Goal: Task Accomplishment & Management: Use online tool/utility

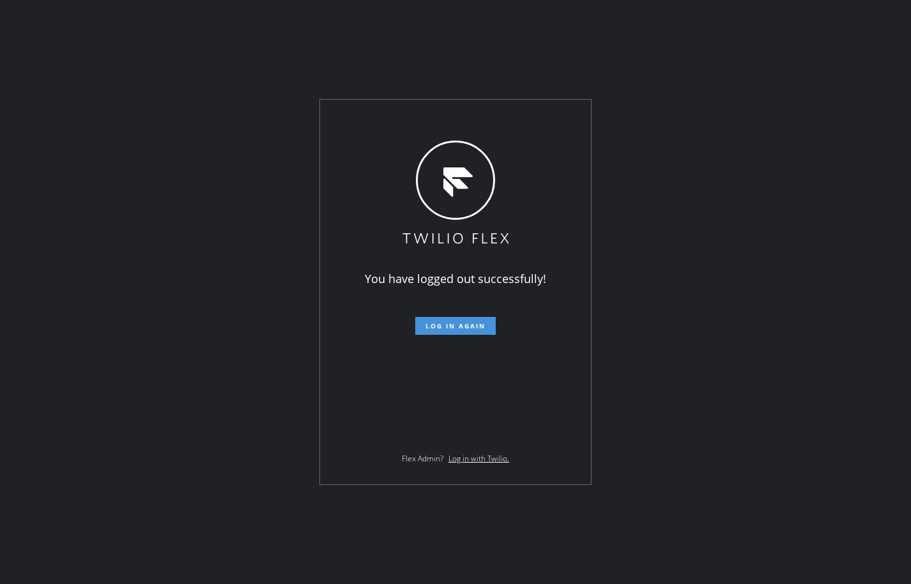
click at [487, 333] on button "Log in again" at bounding box center [455, 326] width 80 height 18
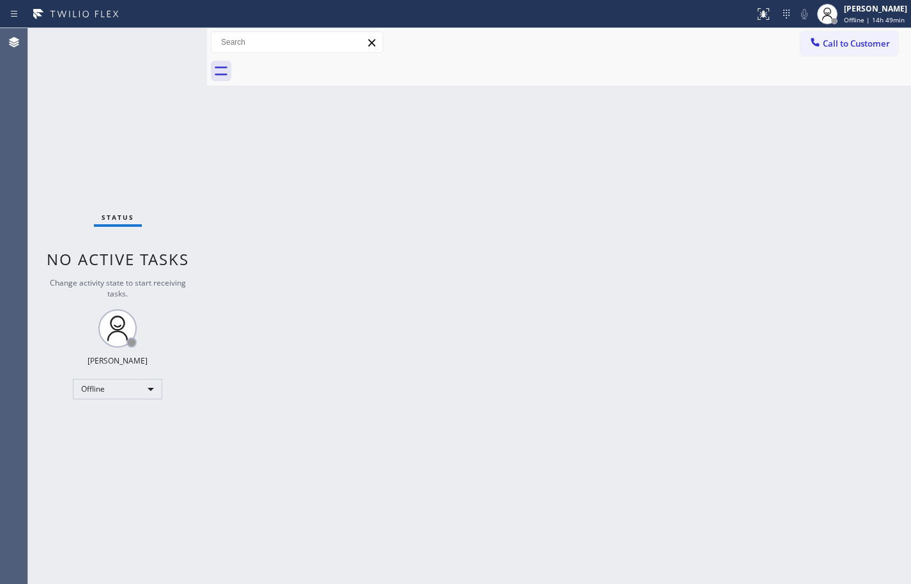
click at [663, 168] on div "Back to Dashboard Change Sender ID Customers Technicians Select a contact Outbo…" at bounding box center [559, 306] width 704 height 556
click at [877, 17] on span "Offline | 14h 59min" at bounding box center [874, 19] width 61 height 9
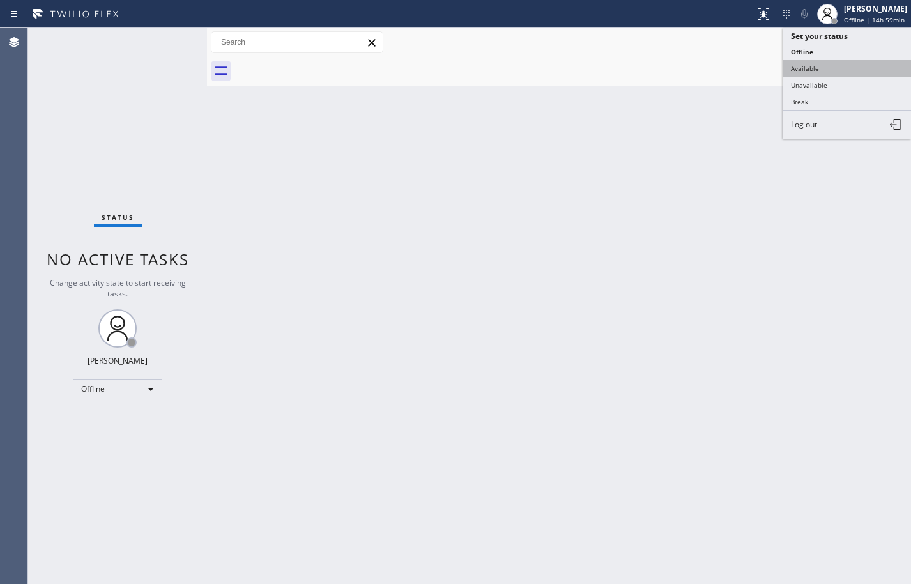
click at [850, 61] on button "Available" at bounding box center [847, 68] width 128 height 17
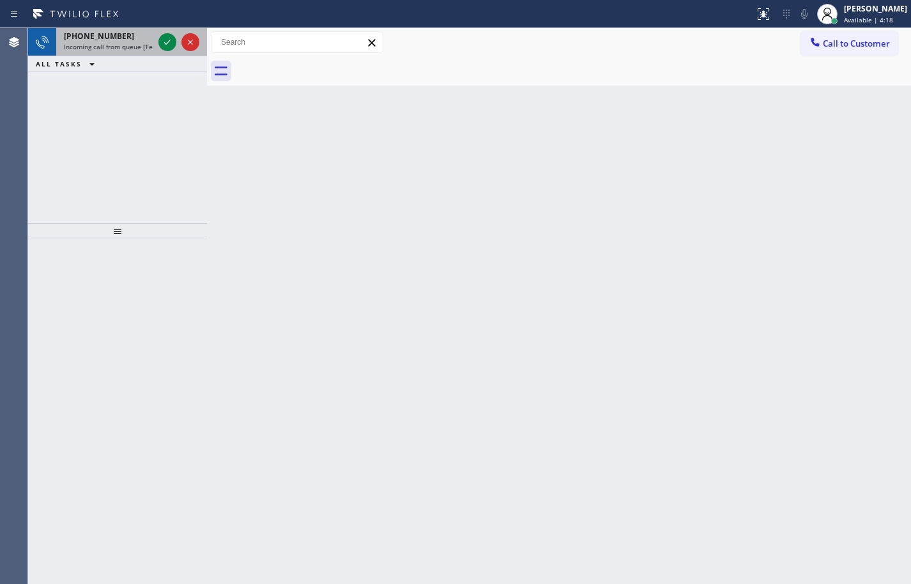
click at [121, 43] on span "Incoming call from queue [Test] All" at bounding box center [117, 46] width 106 height 9
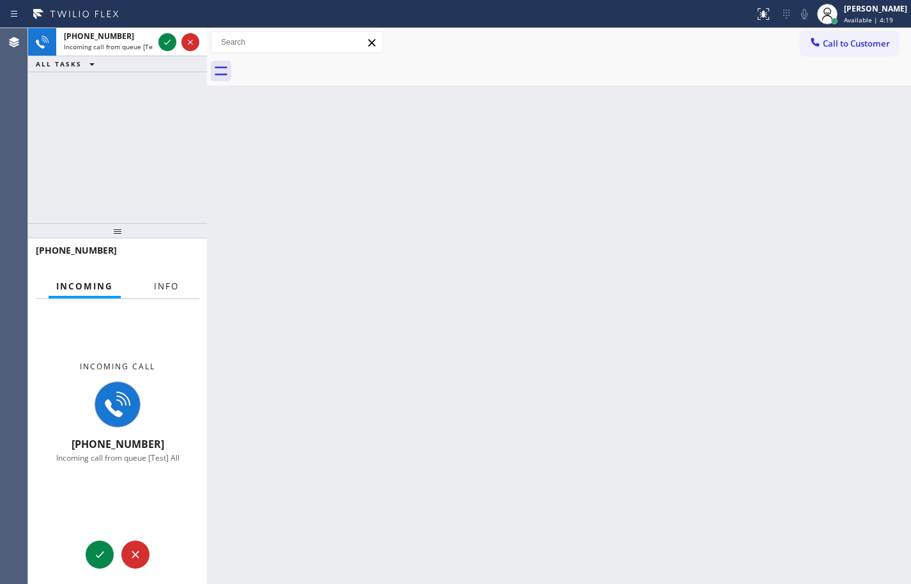
click at [157, 284] on span "Info" at bounding box center [166, 285] width 25 height 11
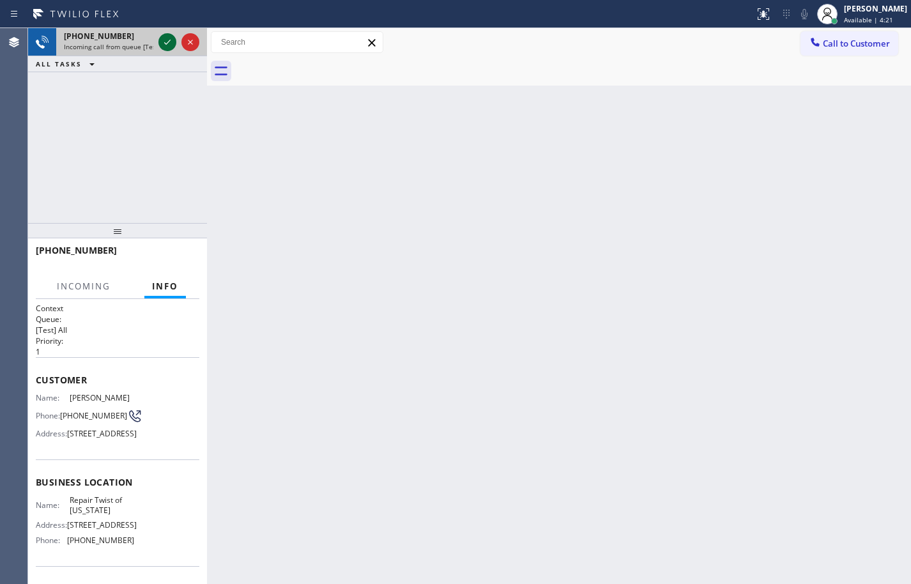
click at [165, 44] on icon at bounding box center [167, 41] width 15 height 15
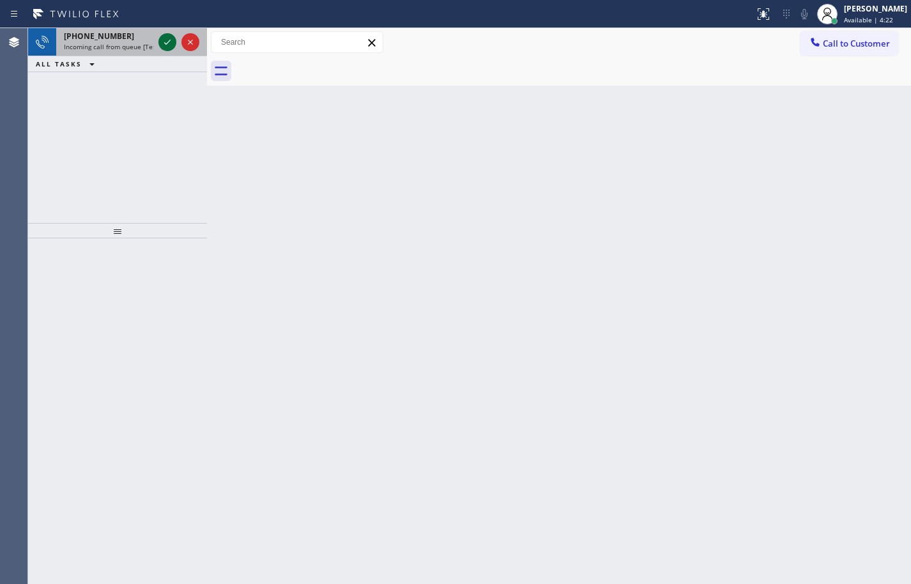
click at [168, 41] on icon at bounding box center [167, 41] width 15 height 15
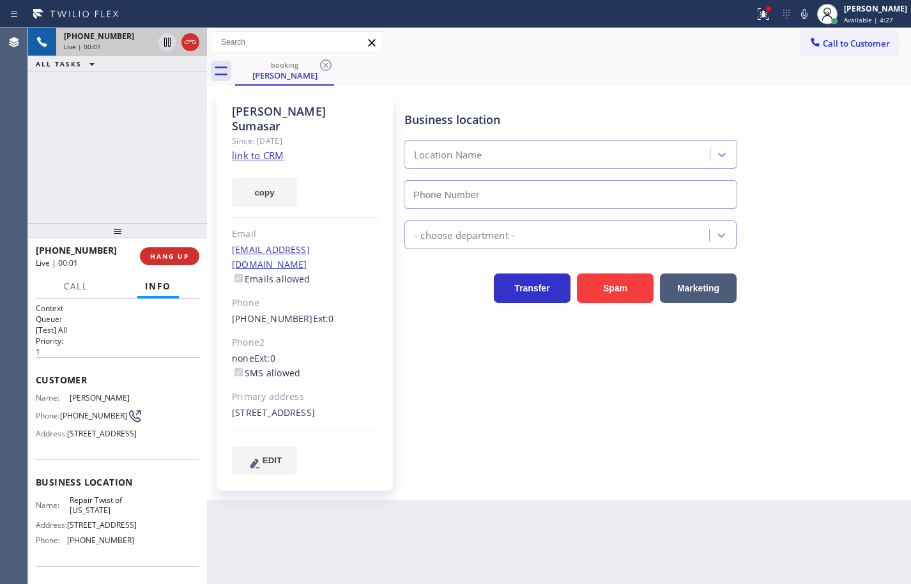
type input "[PHONE_NUMBER]"
click at [760, 105] on div "Business location Repair Twist of [US_STATE] [PHONE_NUMBER]" at bounding box center [655, 151] width 506 height 116
click at [272, 149] on link "link to CRM" at bounding box center [258, 155] width 52 height 13
click at [797, 11] on icon at bounding box center [804, 13] width 15 height 15
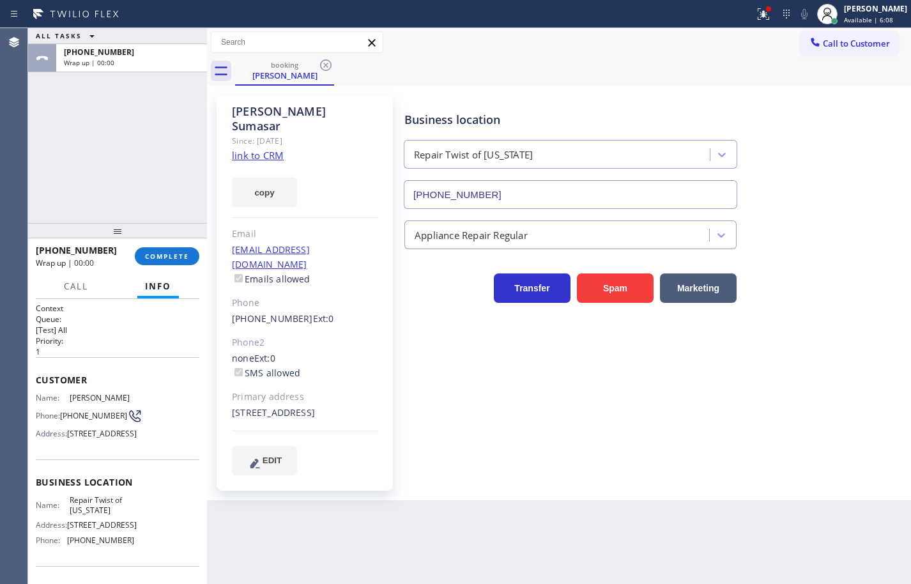
click at [184, 244] on div "[PHONE_NUMBER] Wrap up | 00:00 COMPLETE" at bounding box center [118, 256] width 164 height 33
click at [182, 252] on span "COMPLETE" at bounding box center [167, 256] width 44 height 9
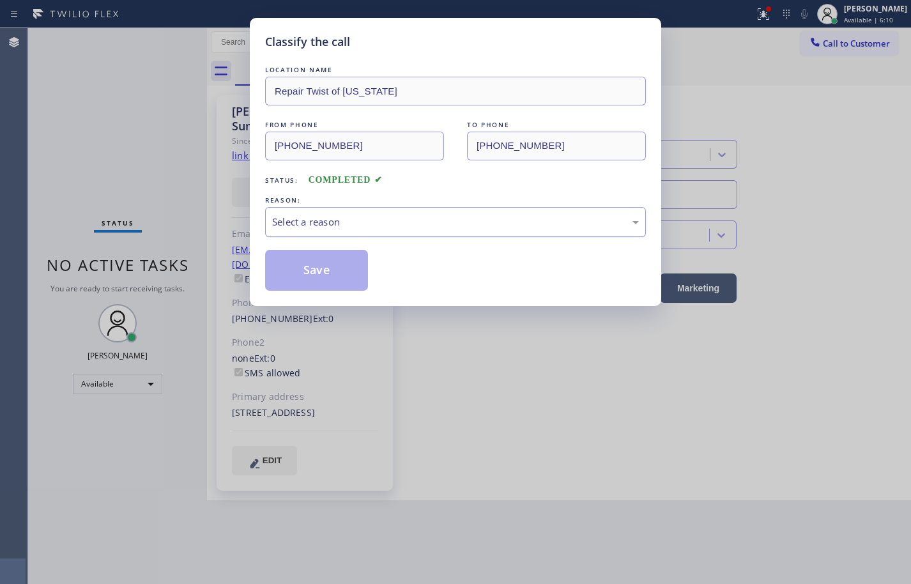
click at [424, 222] on div "Select a reason" at bounding box center [455, 222] width 367 height 15
click at [335, 266] on button "Save" at bounding box center [316, 270] width 103 height 41
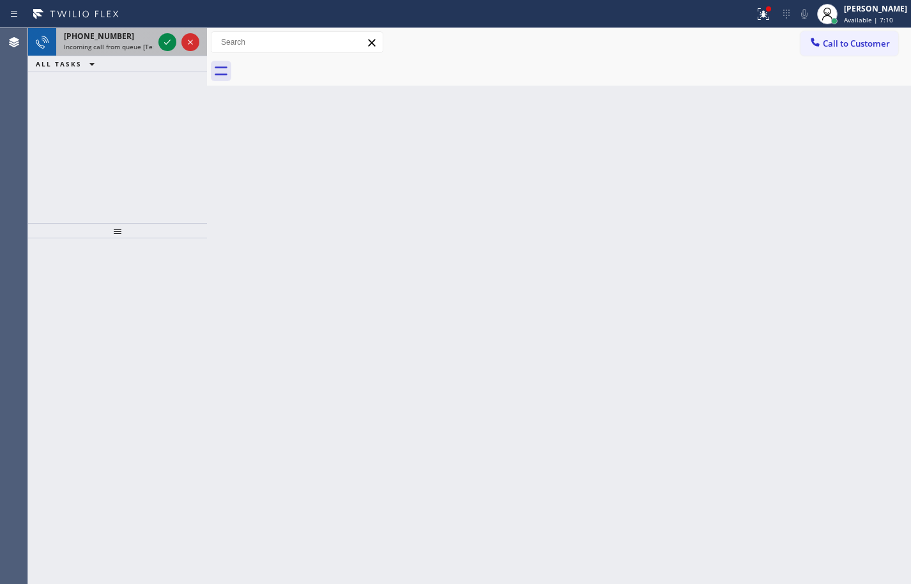
click at [128, 54] on div "[PHONE_NUMBER] Incoming call from queue [Test] All" at bounding box center [106, 42] width 100 height 28
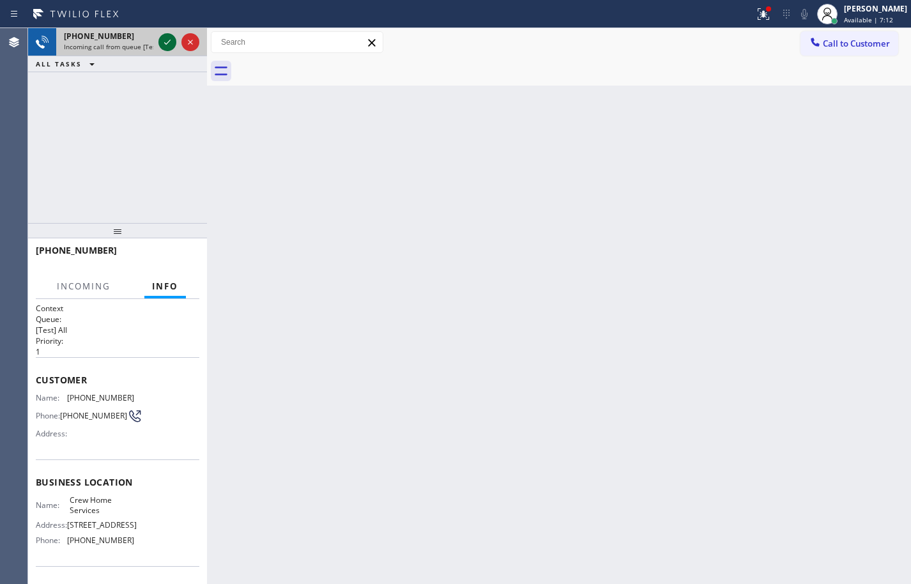
click at [166, 42] on icon at bounding box center [167, 41] width 15 height 15
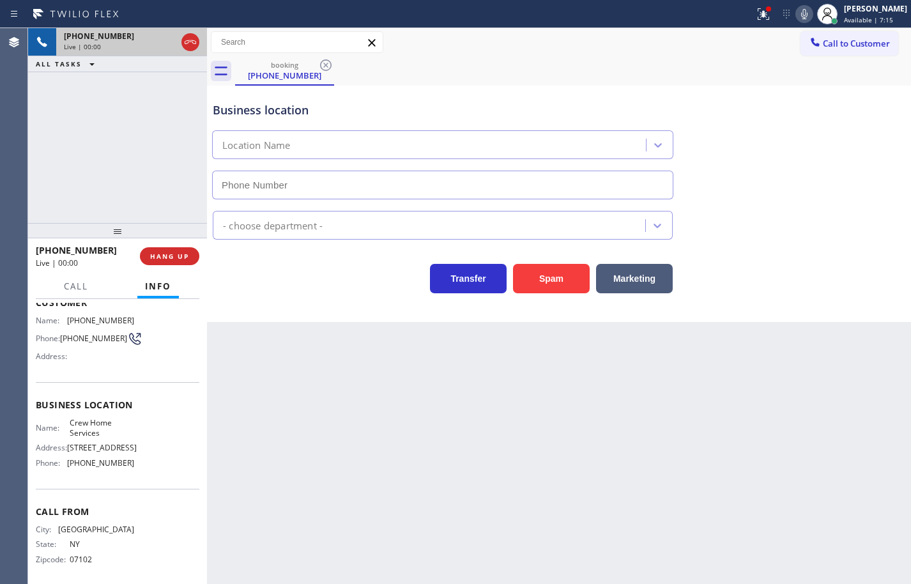
scroll to position [87, 0]
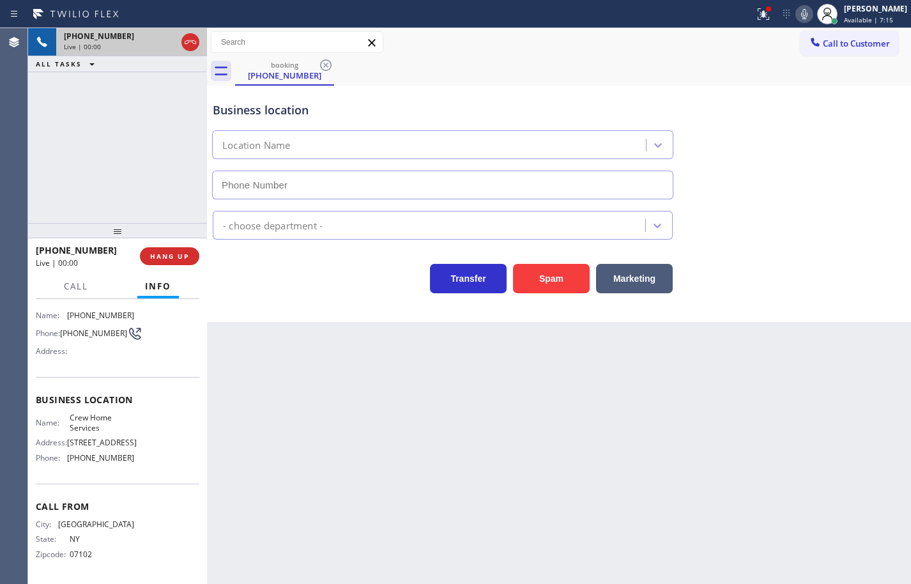
type input "[PHONE_NUMBER]"
click at [795, 23] on div "Status report Issue detected This issue could affect your workflow. Please cont…" at bounding box center [830, 14] width 162 height 28
click at [797, 17] on icon at bounding box center [804, 13] width 15 height 15
click at [189, 254] on button "HANG UP" at bounding box center [169, 256] width 59 height 18
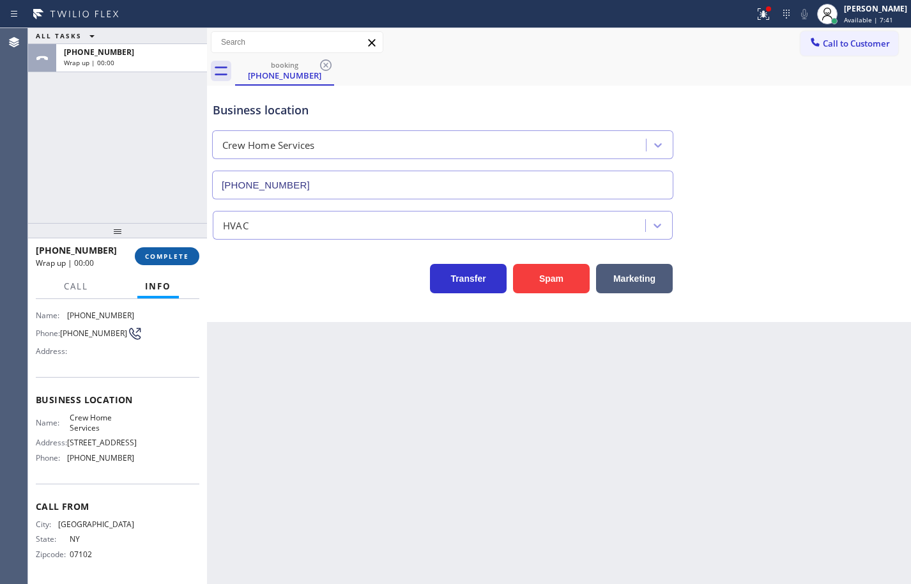
click at [174, 263] on button "COMPLETE" at bounding box center [167, 256] width 65 height 18
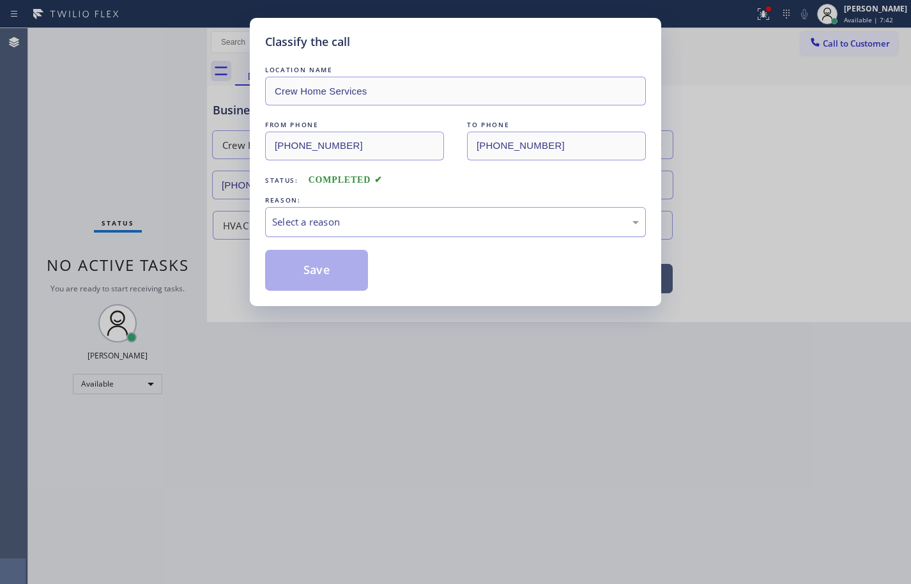
click at [315, 222] on div "Select a reason" at bounding box center [455, 222] width 367 height 15
click at [324, 271] on button "Save" at bounding box center [316, 270] width 103 height 41
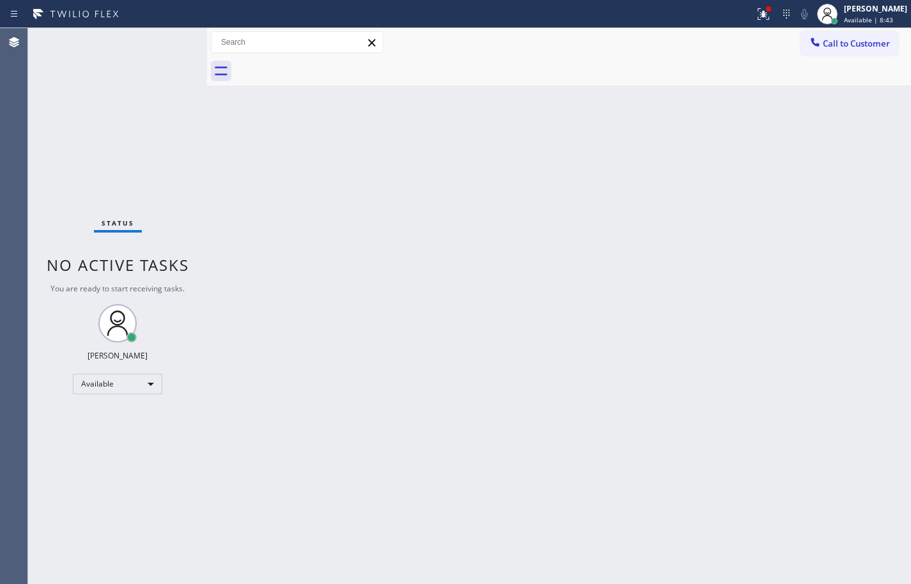
click at [678, 111] on div "Back to Dashboard Change Sender ID Customers Technicians Select a contact Outbo…" at bounding box center [559, 306] width 704 height 556
click at [890, 41] on span "Call to Customer" at bounding box center [856, 43] width 67 height 11
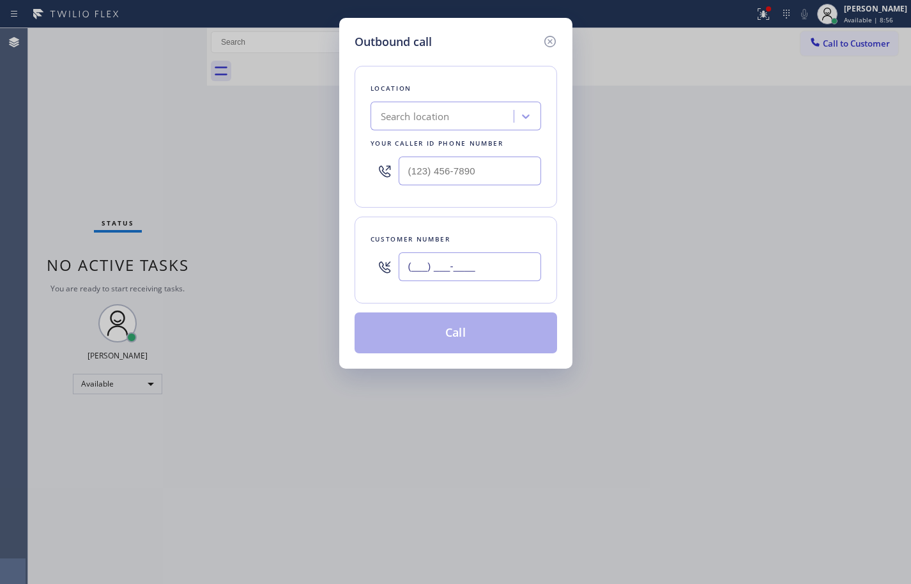
click at [491, 271] on input "(___) ___-____" at bounding box center [470, 266] width 142 height 29
paste input "626) 664-8511"
type input "[PHONE_NUMBER]"
click at [478, 170] on input "(___) ___-____" at bounding box center [470, 171] width 142 height 29
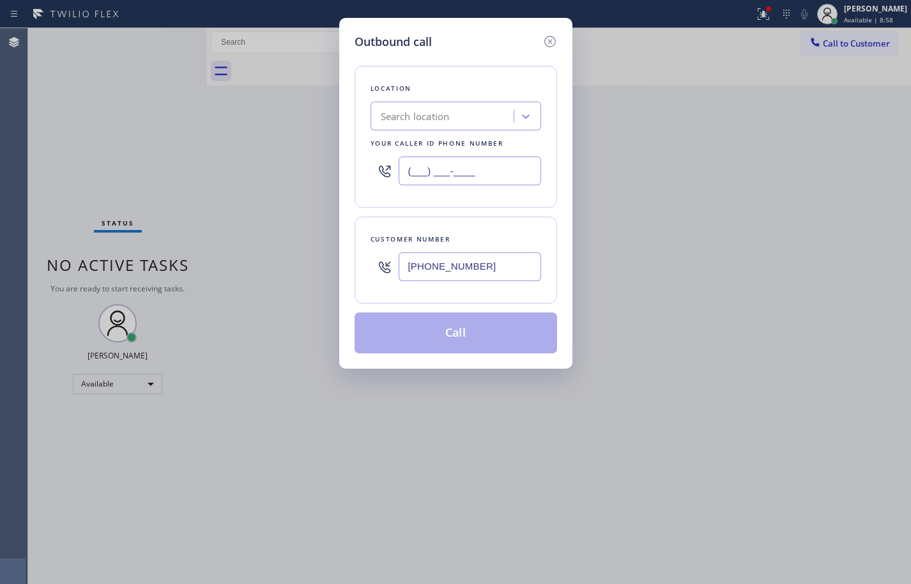
click at [478, 170] on input "(___) ___-____" at bounding box center [470, 171] width 142 height 29
paste input "626) 400-6475"
type input "[PHONE_NUMBER]"
click at [503, 211] on div "Location Search location Your caller id phone number [PHONE_NUMBER] Customer nu…" at bounding box center [456, 201] width 203 height 303
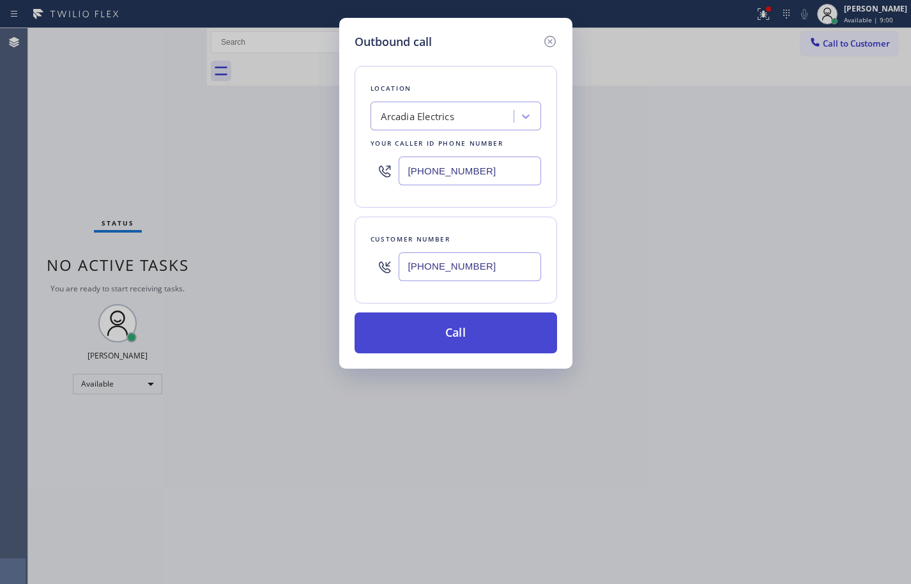
click at [507, 332] on button "Call" at bounding box center [456, 332] width 203 height 41
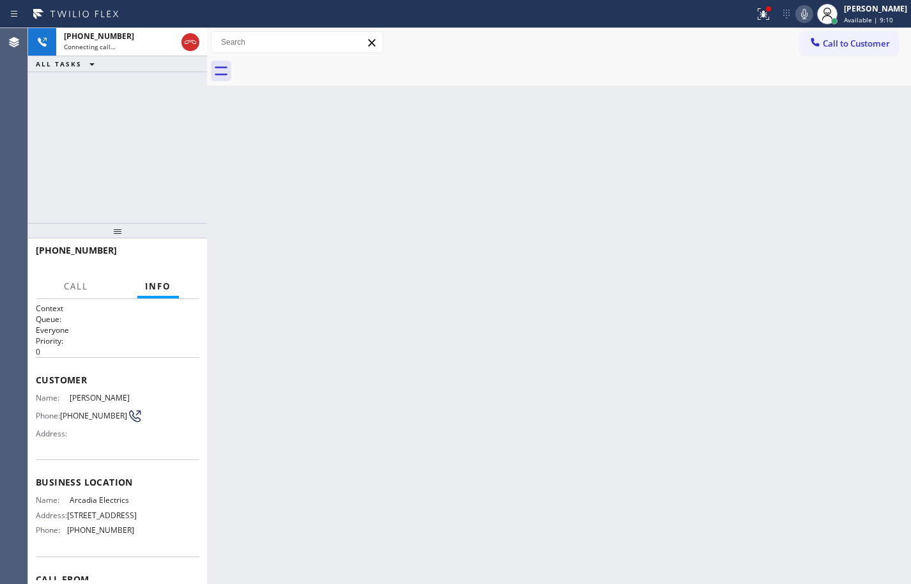
click at [801, 18] on icon at bounding box center [804, 14] width 6 height 10
click at [801, 17] on icon at bounding box center [804, 14] width 6 height 10
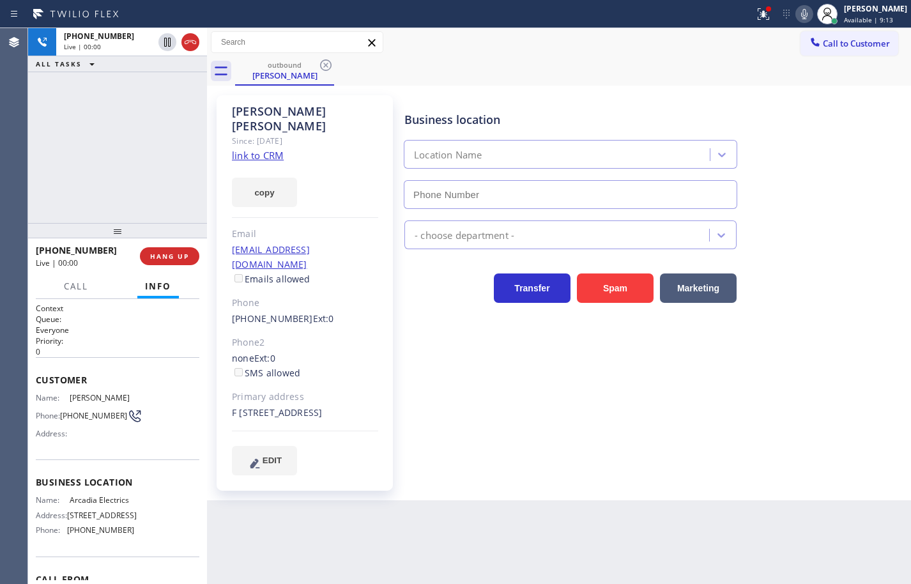
type input "[PHONE_NUMBER]"
click at [863, 313] on div "Business location Arcadia Electrics [PHONE_NUMBER] Electricians Transfer Spam M…" at bounding box center [655, 284] width 506 height 373
click at [797, 17] on icon at bounding box center [804, 13] width 15 height 15
click at [801, 17] on icon at bounding box center [804, 14] width 6 height 10
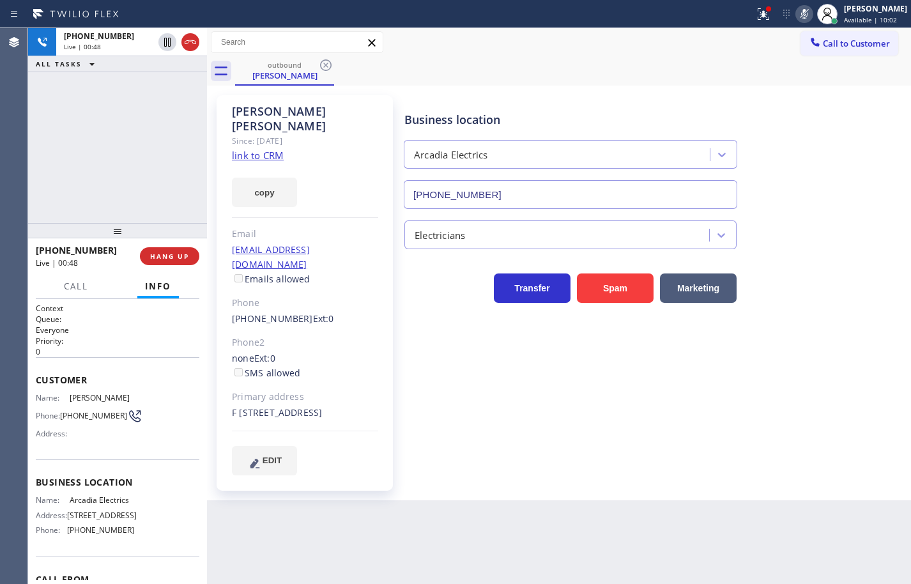
click at [797, 13] on icon at bounding box center [804, 13] width 15 height 15
click at [797, 18] on icon at bounding box center [804, 13] width 15 height 15
click at [798, 12] on icon at bounding box center [804, 13] width 15 height 15
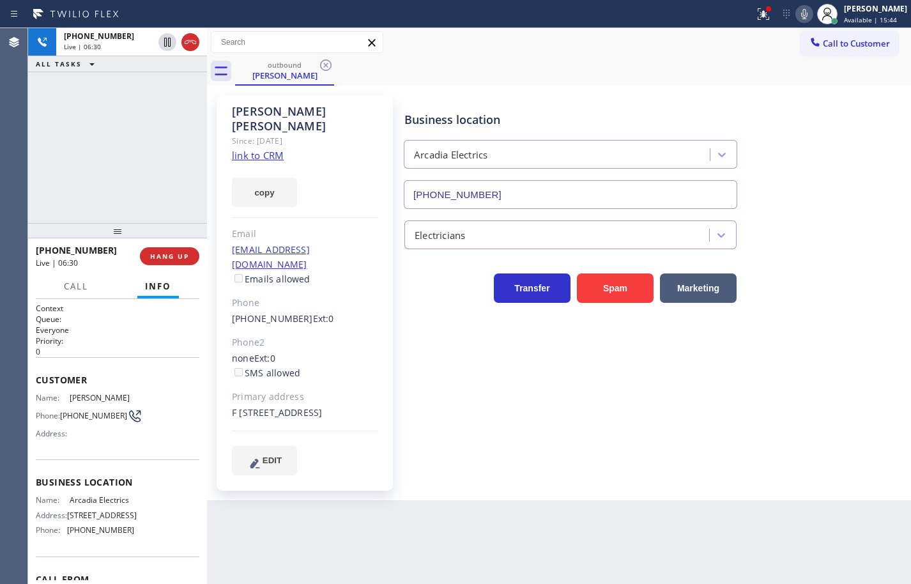
click at [797, 10] on icon at bounding box center [804, 13] width 15 height 15
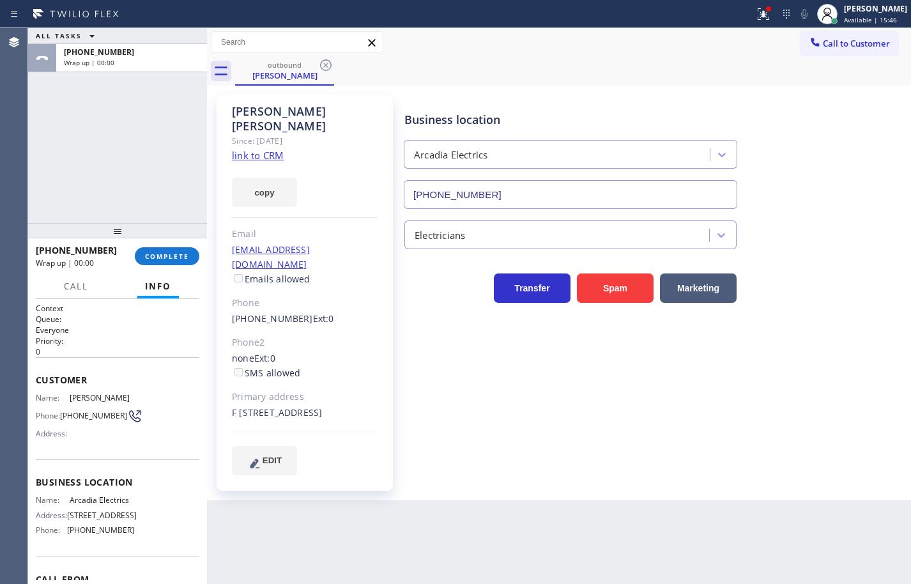
click at [271, 149] on link "link to CRM" at bounding box center [258, 155] width 52 height 13
click at [189, 255] on button "COMPLETE" at bounding box center [167, 256] width 65 height 18
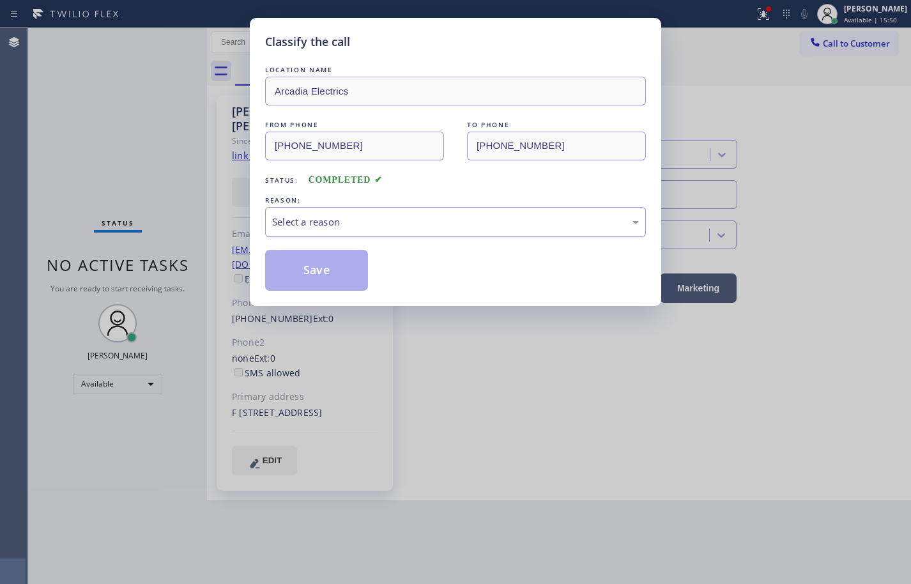
click at [391, 226] on div "Select a reason" at bounding box center [455, 222] width 367 height 15
click at [339, 266] on button "Save" at bounding box center [316, 270] width 103 height 41
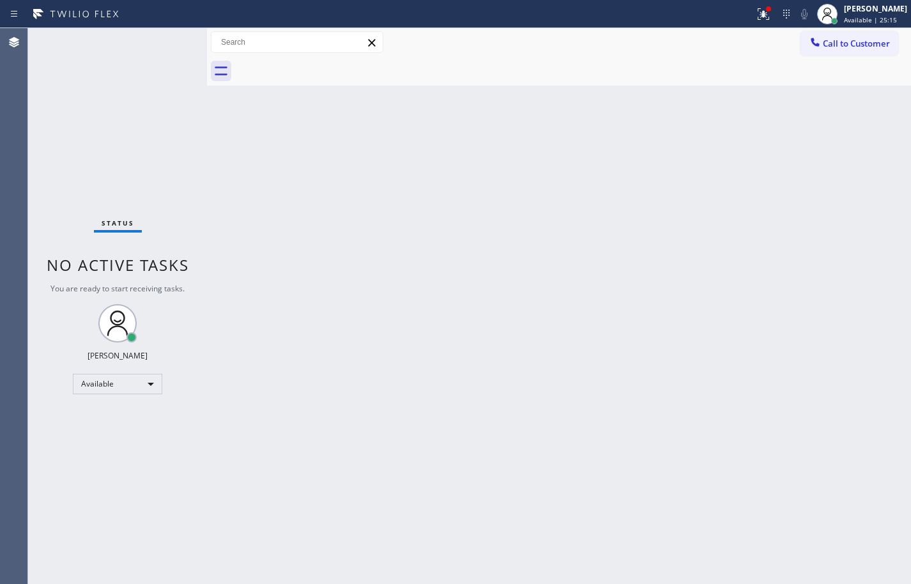
click at [857, 194] on div "Back to Dashboard Change Sender ID Customers Technicians Select a contact Outbo…" at bounding box center [559, 306] width 704 height 556
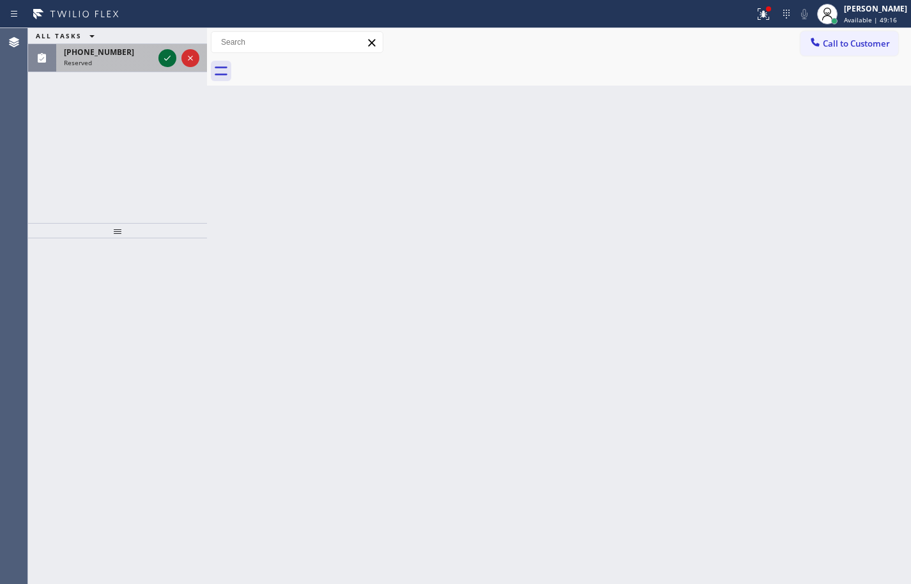
click at [168, 57] on icon at bounding box center [167, 57] width 15 height 15
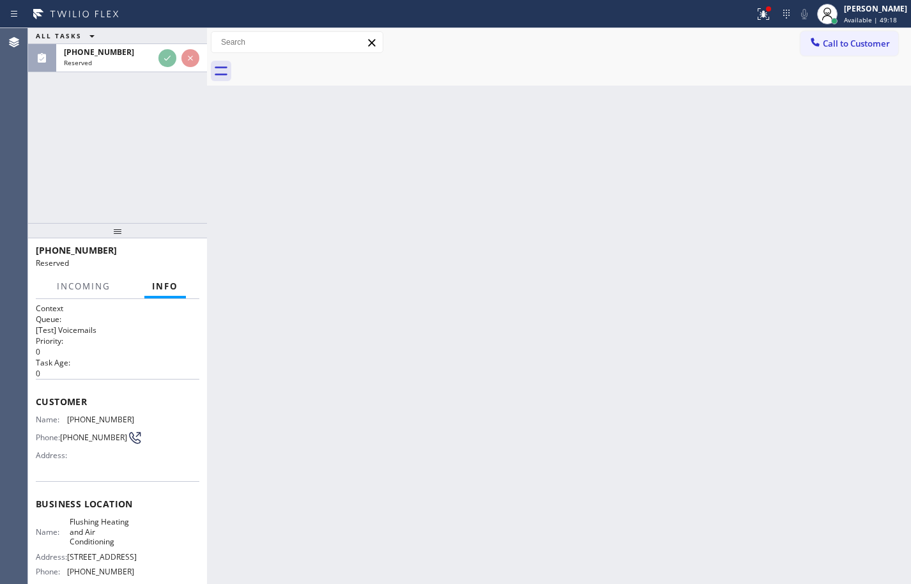
scroll to position [64, 0]
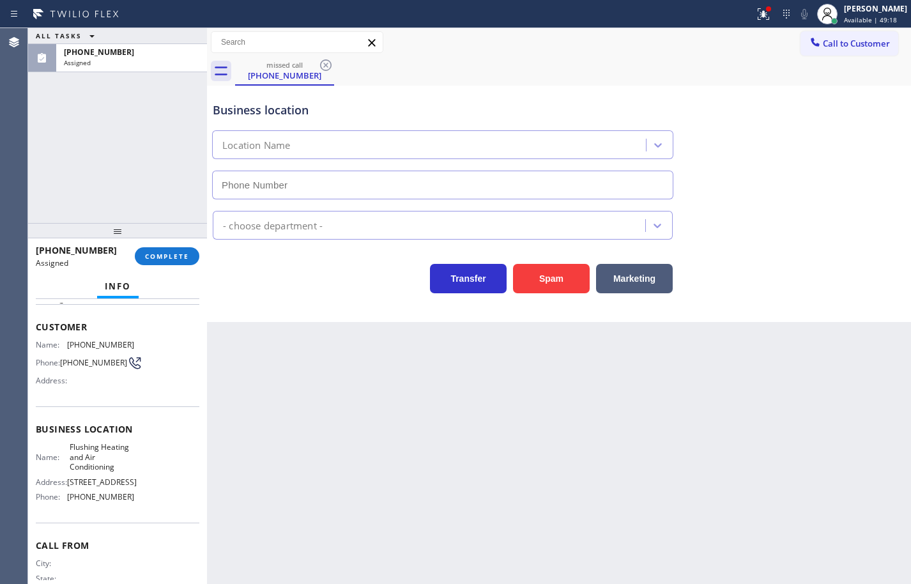
type input "[PHONE_NUMBER]"
click at [194, 258] on button "COMPLETE" at bounding box center [167, 256] width 65 height 18
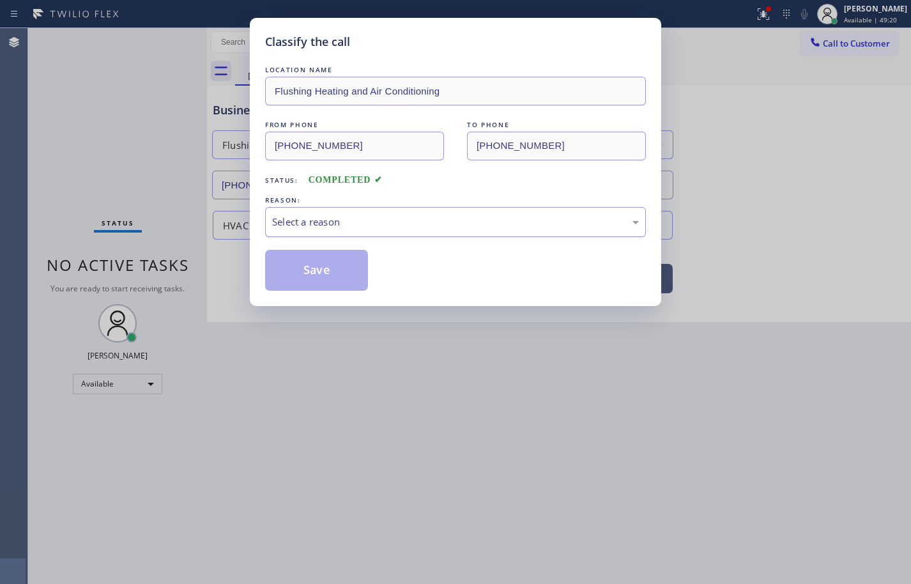
click at [309, 218] on div "Select a reason" at bounding box center [455, 222] width 367 height 15
click at [339, 278] on button "Save" at bounding box center [316, 270] width 103 height 41
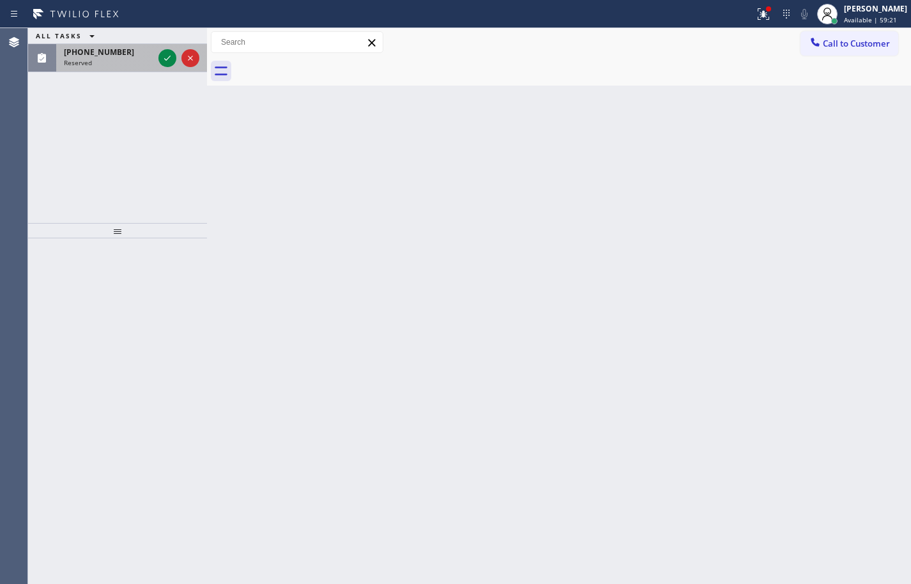
click at [113, 67] on div "[PHONE_NUMBER] Reserved" at bounding box center [106, 58] width 100 height 28
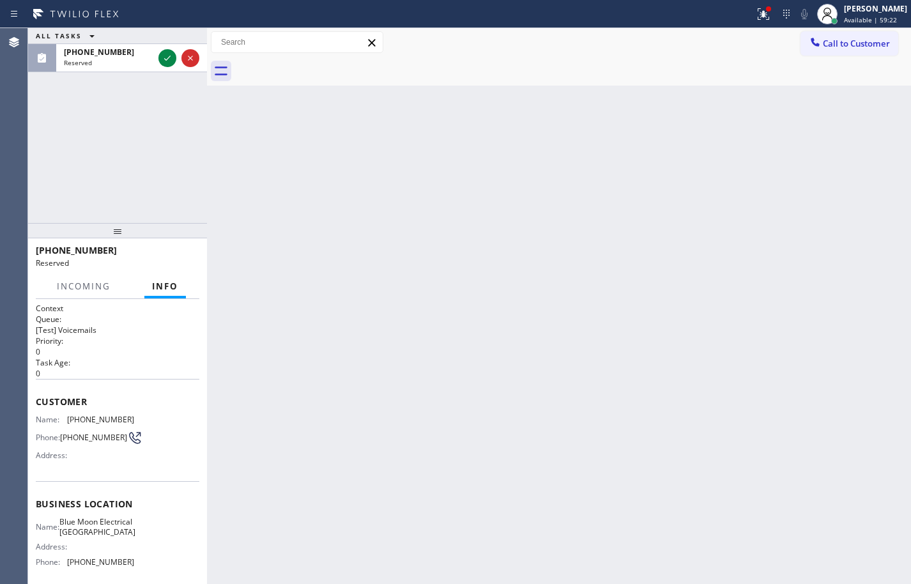
scroll to position [64, 0]
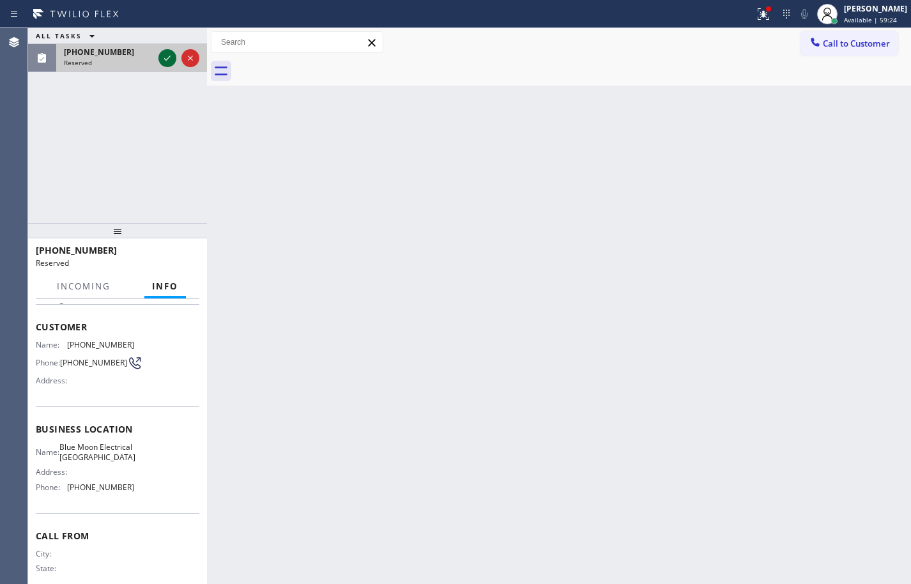
click at [167, 57] on icon at bounding box center [167, 57] width 15 height 15
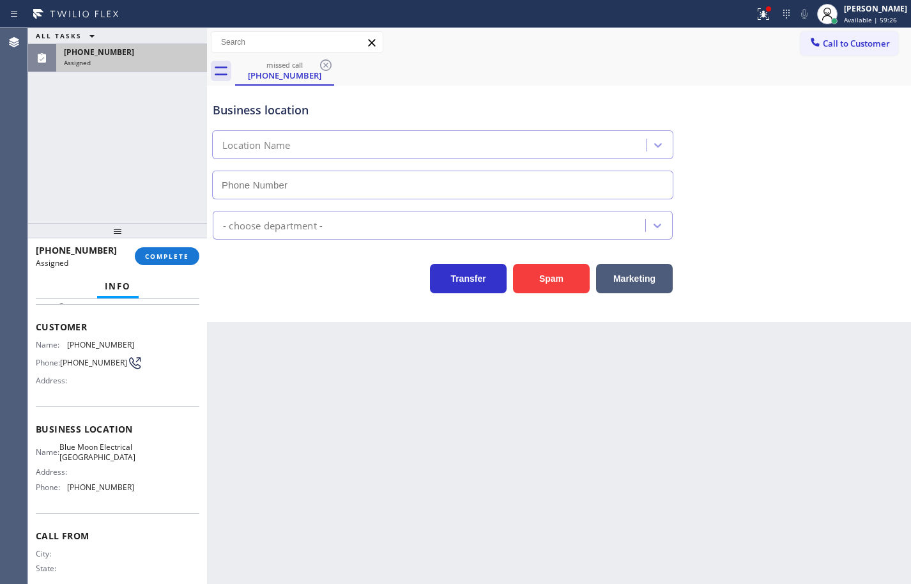
type input "[PHONE_NUMBER]"
click at [134, 497] on div "Name: Blue Moon Electrical [GEOGRAPHIC_DATA] Address: Phone: [PHONE_NUMBER]" at bounding box center [118, 469] width 164 height 55
click at [50, 343] on span "Name:" at bounding box center [51, 345] width 31 height 10
click at [47, 338] on div "Customer Name: [PHONE_NUMBER] Phone: [PHONE_NUMBER] Address:" at bounding box center [118, 355] width 164 height 102
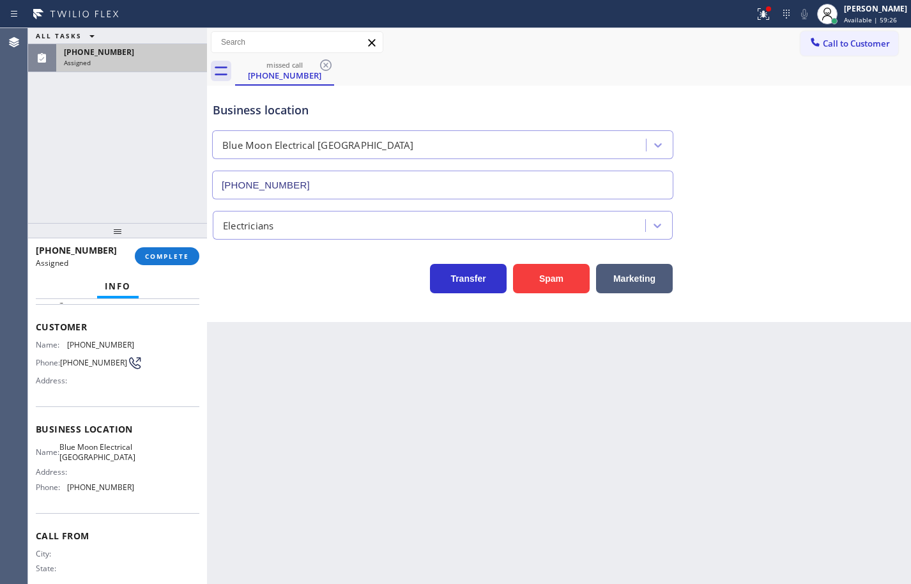
click at [40, 329] on span "Customer" at bounding box center [118, 327] width 164 height 12
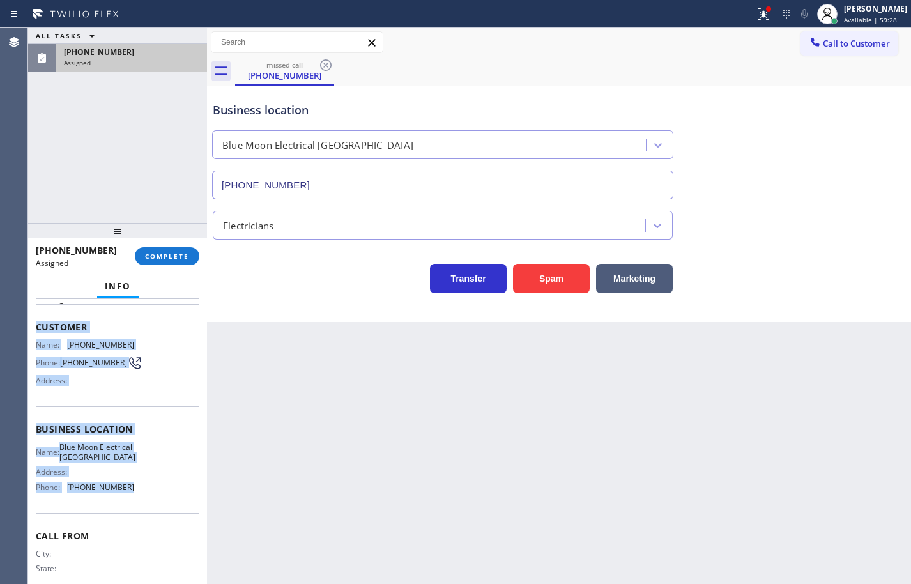
drag, startPoint x: 36, startPoint y: 325, endPoint x: 148, endPoint y: 500, distance: 207.7
click at [148, 500] on div "Context Queue: [Test] Voicemails Priority: 0 Task Age: Customer Name: [PHONE_NU…" at bounding box center [118, 424] width 164 height 371
click at [148, 497] on div "Name: Blue Moon Electrical [GEOGRAPHIC_DATA] Address: Phone: [PHONE_NUMBER]" at bounding box center [118, 469] width 164 height 55
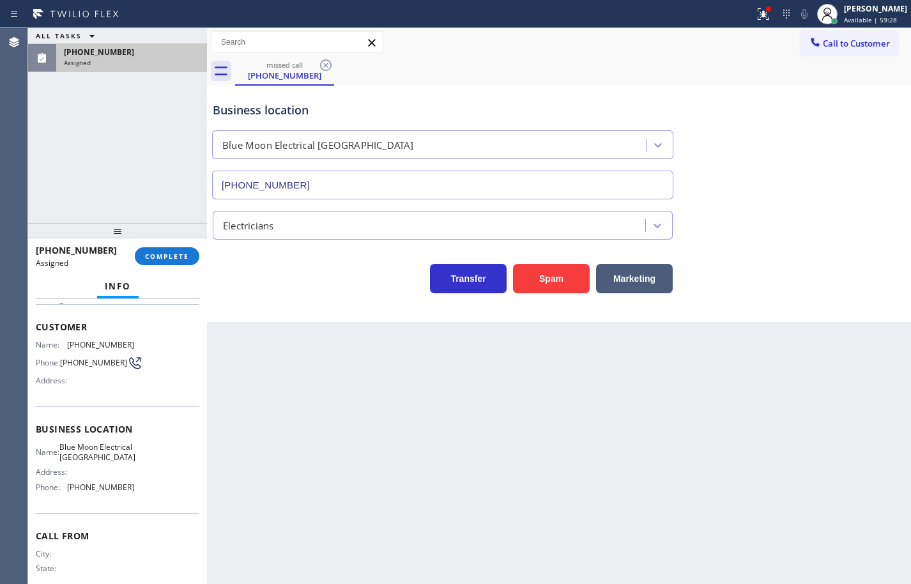
click at [148, 497] on div "Name: Blue Moon Electrical [GEOGRAPHIC_DATA] Address: Phone: [PHONE_NUMBER]" at bounding box center [118, 469] width 164 height 55
drag, startPoint x: 123, startPoint y: 500, endPoint x: 133, endPoint y: 501, distance: 10.4
click at [123, 492] on span "[PHONE_NUMBER]" at bounding box center [100, 487] width 67 height 10
drag, startPoint x: 70, startPoint y: 374, endPoint x: 54, endPoint y: 345, distance: 33.8
click at [54, 346] on div "Context Queue: [Test] Voicemails Priority: 0 Task Age: Customer Name: [PHONE_NU…" at bounding box center [118, 424] width 164 height 371
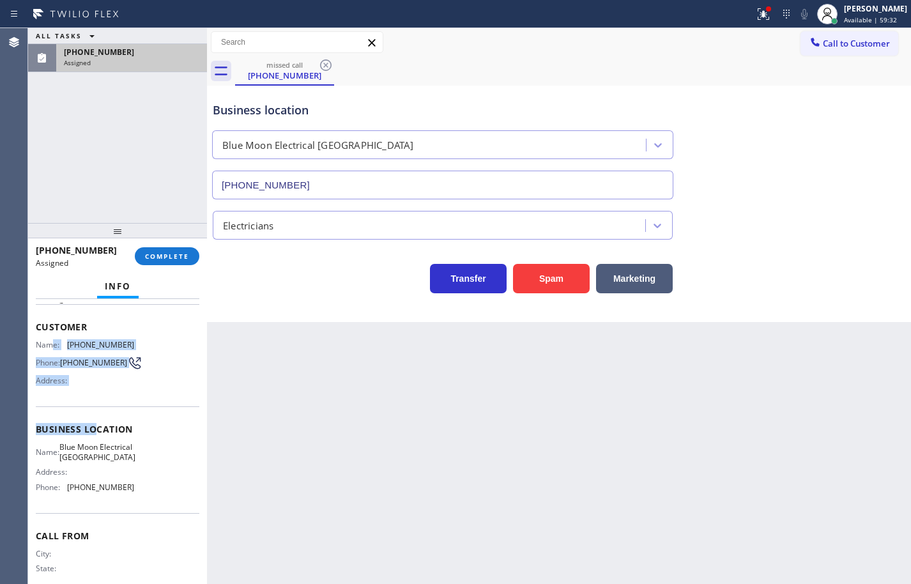
click at [54, 345] on span "Name:" at bounding box center [51, 345] width 31 height 10
click at [40, 323] on span "Customer" at bounding box center [118, 327] width 164 height 12
click at [41, 326] on span "Customer" at bounding box center [118, 327] width 164 height 12
click at [133, 471] on div "Name: Blue Moon Electrical [GEOGRAPHIC_DATA] Address: Phone: [PHONE_NUMBER]" at bounding box center [118, 469] width 164 height 55
click at [132, 496] on div "Name: Blue Moon Electrical [GEOGRAPHIC_DATA] Address: Phone: [PHONE_NUMBER]" at bounding box center [118, 469] width 164 height 55
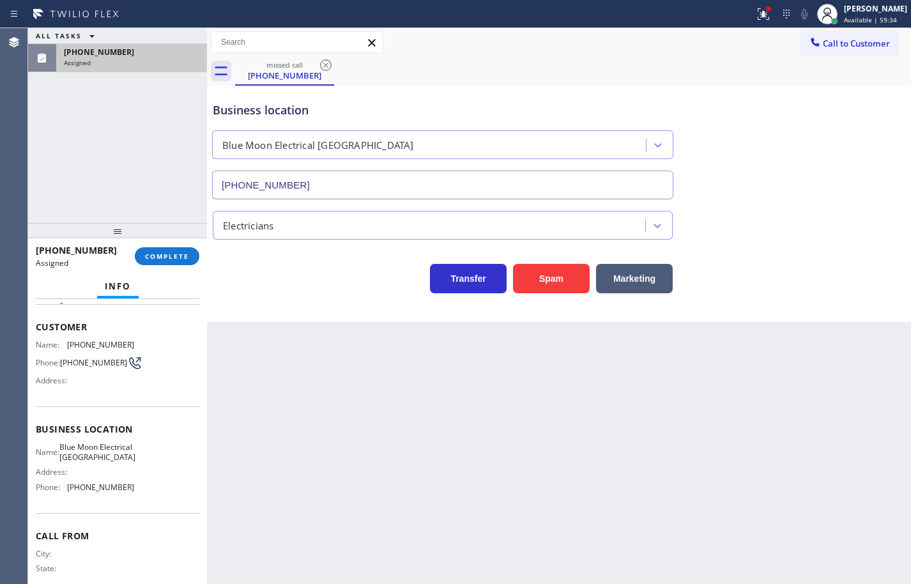
click at [134, 497] on div "Name: Blue Moon Electrical [GEOGRAPHIC_DATA] Address: Phone: [PHONE_NUMBER]" at bounding box center [118, 469] width 164 height 55
drag, startPoint x: 75, startPoint y: 370, endPoint x: 68, endPoint y: 361, distance: 11.8
click at [68, 361] on div "Context Queue: [Test] Voicemails Priority: 0 Task Age: Customer Name: [PHONE_NU…" at bounding box center [118, 424] width 164 height 371
click at [38, 334] on div "Customer Name: [PHONE_NUMBER] Phone: [PHONE_NUMBER] Address:" at bounding box center [118, 355] width 164 height 102
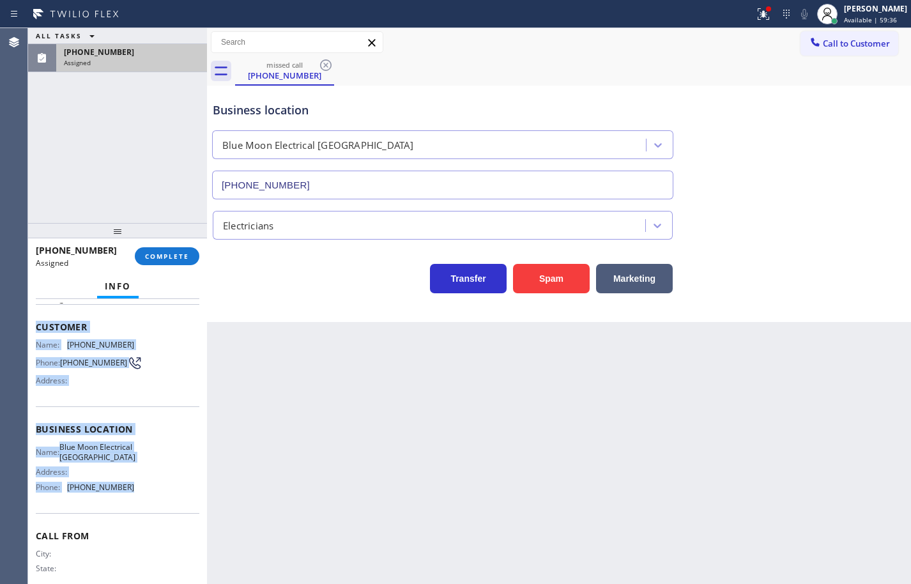
drag, startPoint x: 38, startPoint y: 325, endPoint x: 142, endPoint y: 507, distance: 210.3
click at [142, 507] on div "Context Queue: [Test] Voicemails Priority: 0 Task Age: Customer Name: [PHONE_NU…" at bounding box center [118, 424] width 164 height 371
copy div "Customer Name: [PHONE_NUMBER] Phone: [PHONE_NUMBER] Address: Business location …"
click at [184, 255] on span "COMPLETE" at bounding box center [167, 256] width 44 height 9
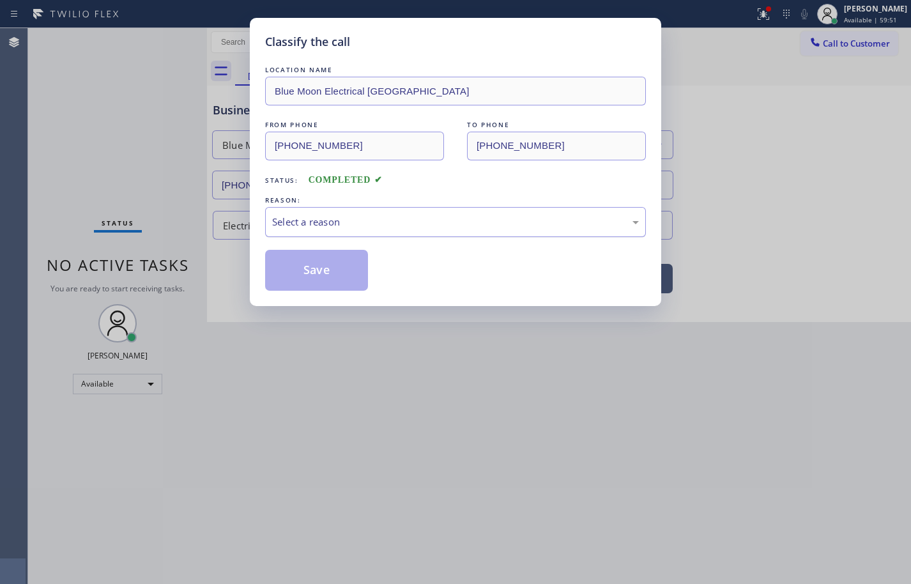
click at [568, 222] on div "Select a reason" at bounding box center [455, 222] width 367 height 15
click at [347, 276] on button "Save" at bounding box center [316, 270] width 103 height 41
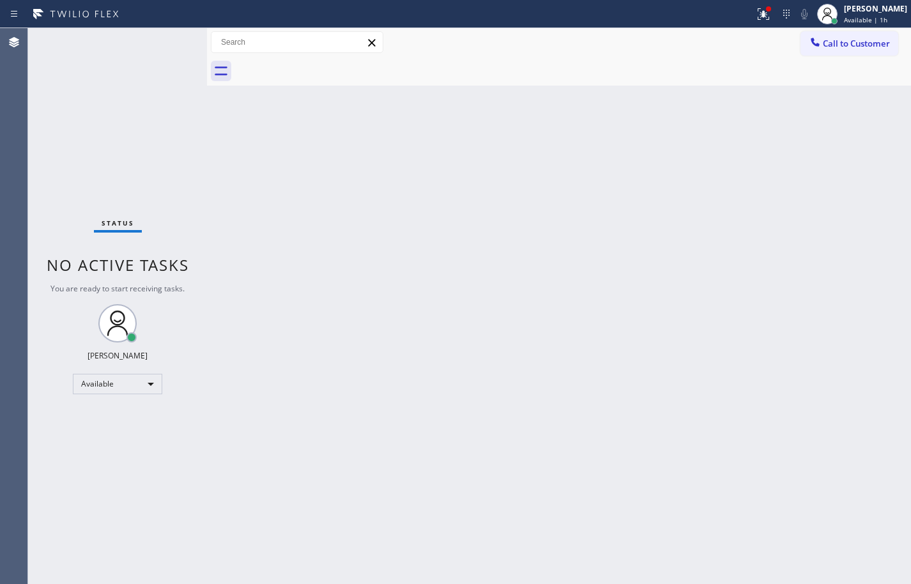
click at [867, 184] on div "Back to Dashboard Change Sender ID Customers Technicians Select a contact Outbo…" at bounding box center [559, 306] width 704 height 556
click at [756, 11] on icon at bounding box center [763, 13] width 15 height 15
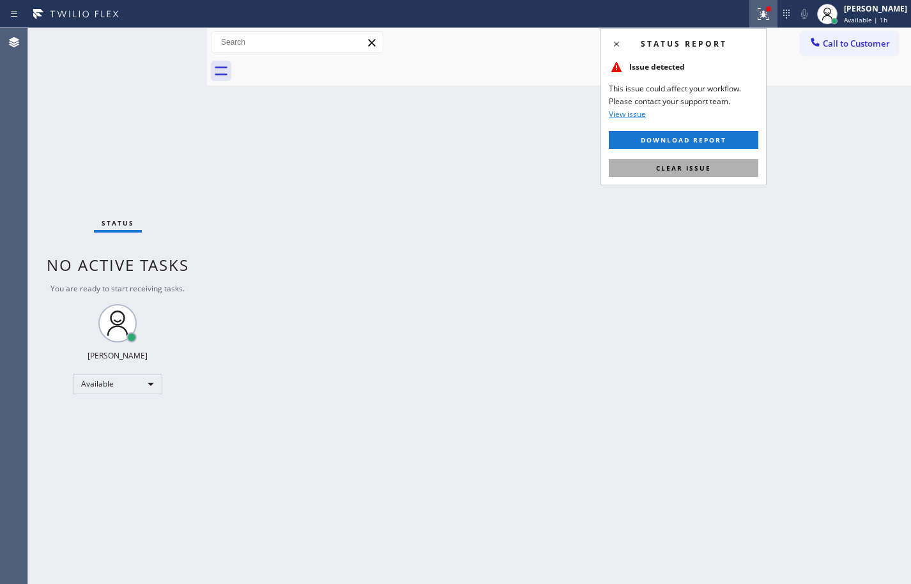
click at [720, 165] on button "Clear issue" at bounding box center [683, 168] width 149 height 18
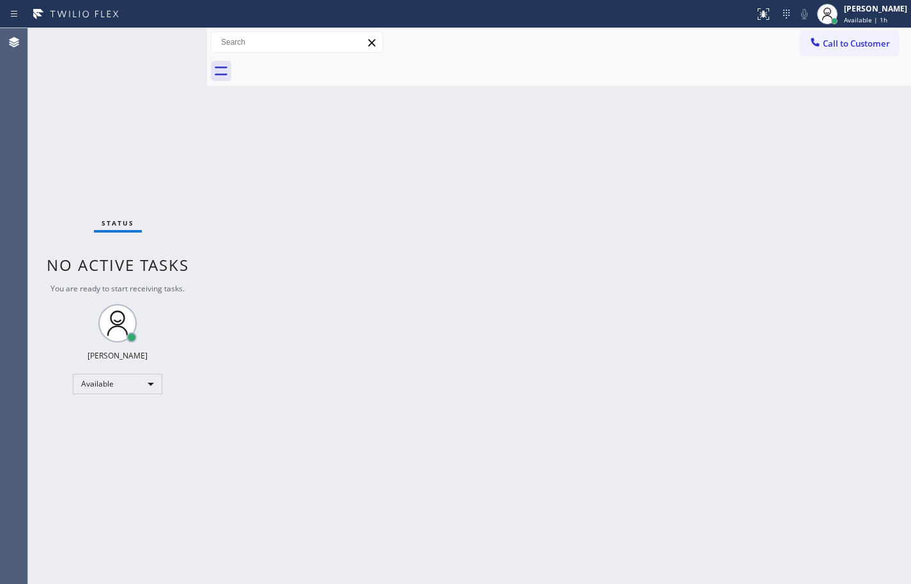
click at [803, 179] on div "Back to Dashboard Change Sender ID Customers Technicians Select a contact Outbo…" at bounding box center [559, 306] width 704 height 556
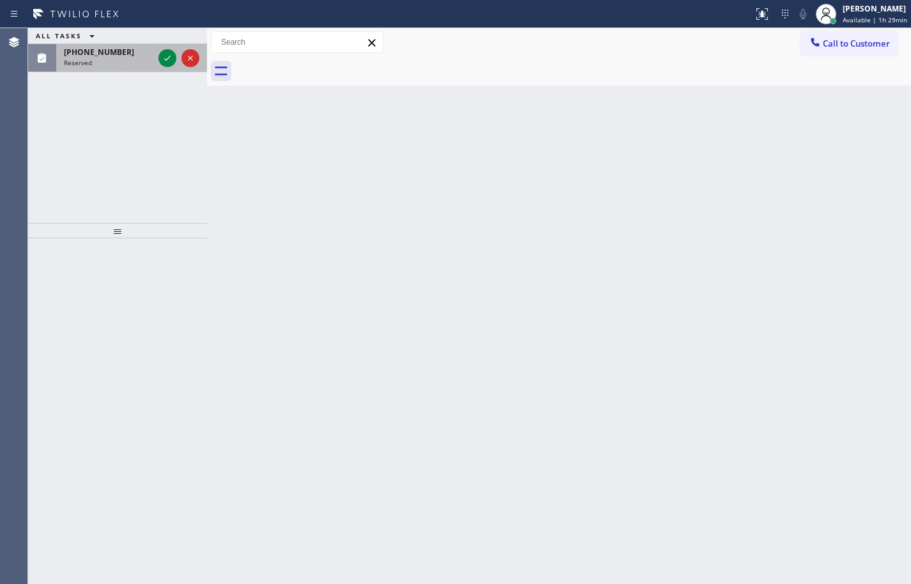
click at [73, 61] on span "Reserved" at bounding box center [78, 62] width 28 height 9
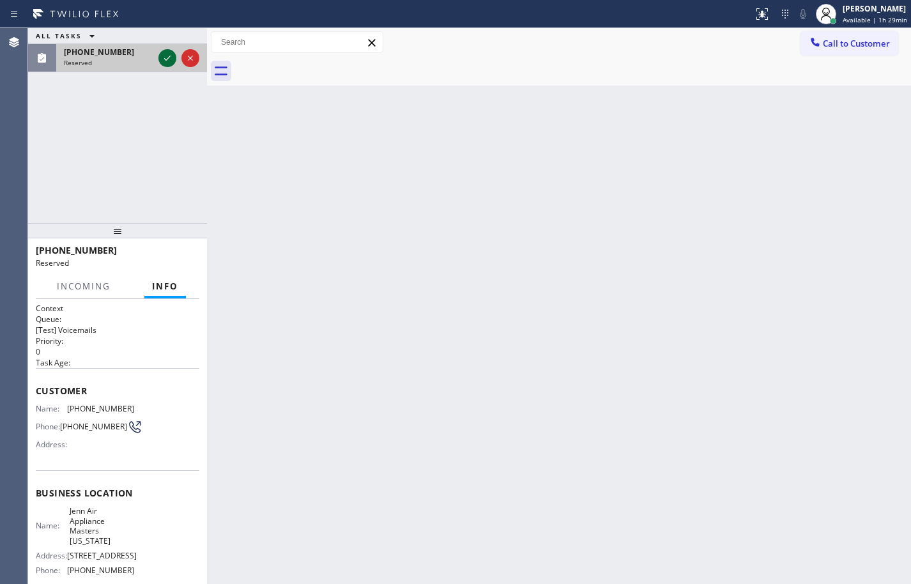
click at [168, 65] on icon at bounding box center [167, 57] width 15 height 15
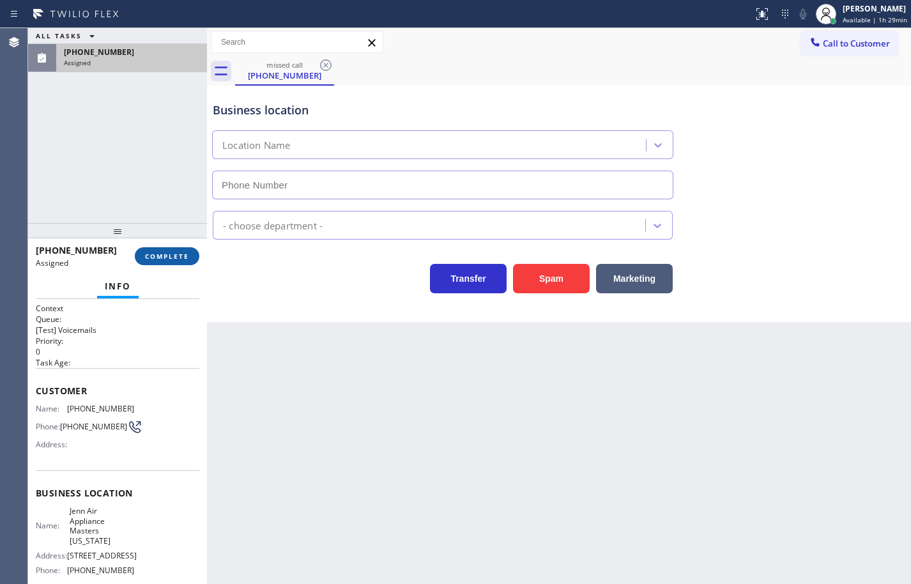
type input "[PHONE_NUMBER]"
click at [178, 252] on span "COMPLETE" at bounding box center [167, 256] width 44 height 9
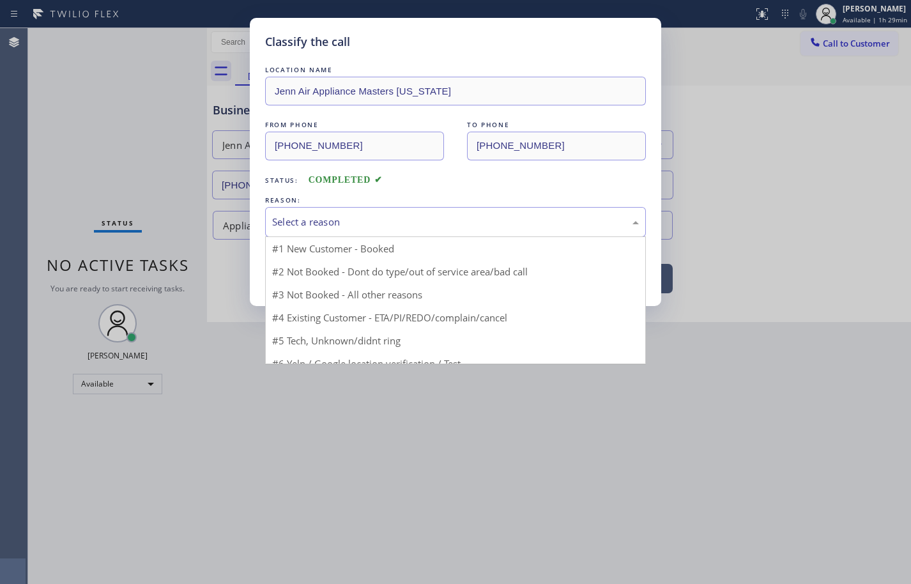
click at [328, 222] on div "Select a reason" at bounding box center [455, 222] width 367 height 15
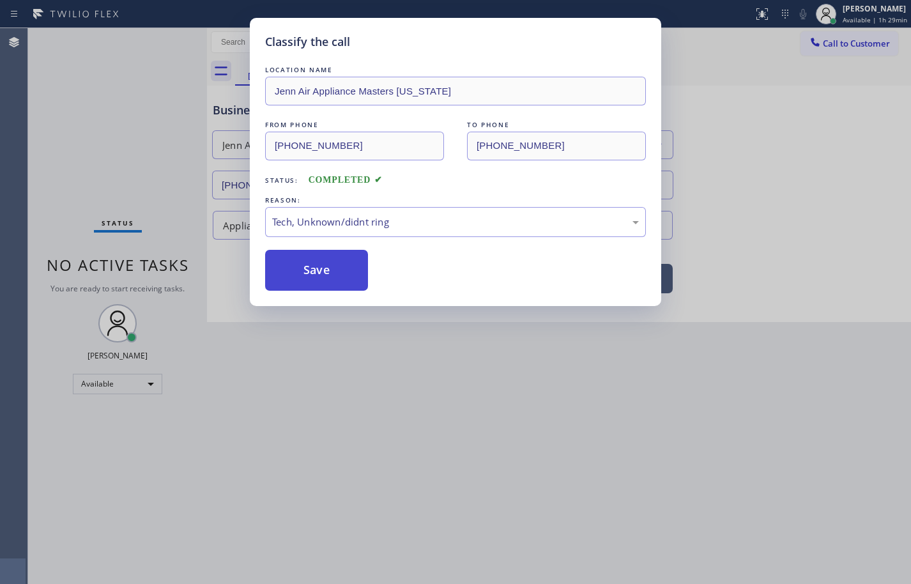
click at [326, 269] on button "Save" at bounding box center [316, 270] width 103 height 41
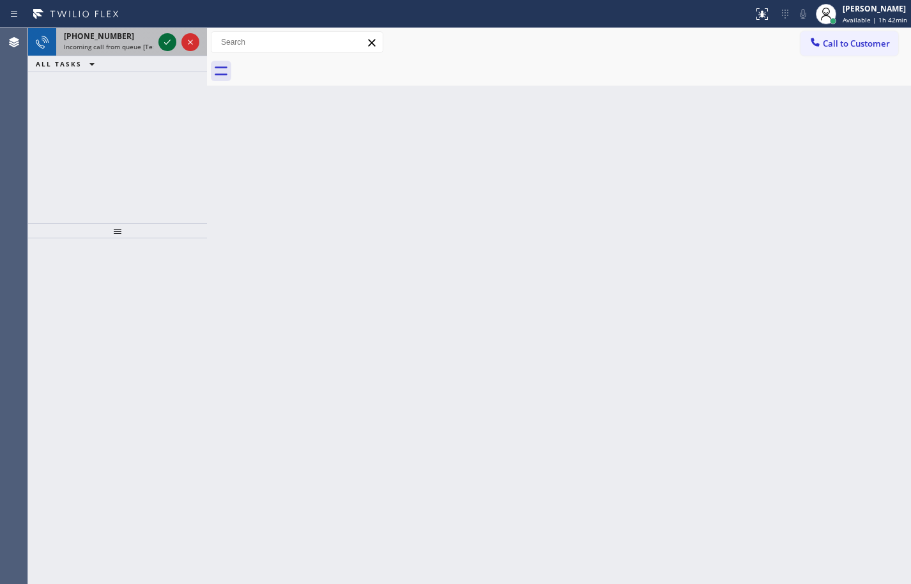
click at [171, 39] on icon at bounding box center [167, 41] width 15 height 15
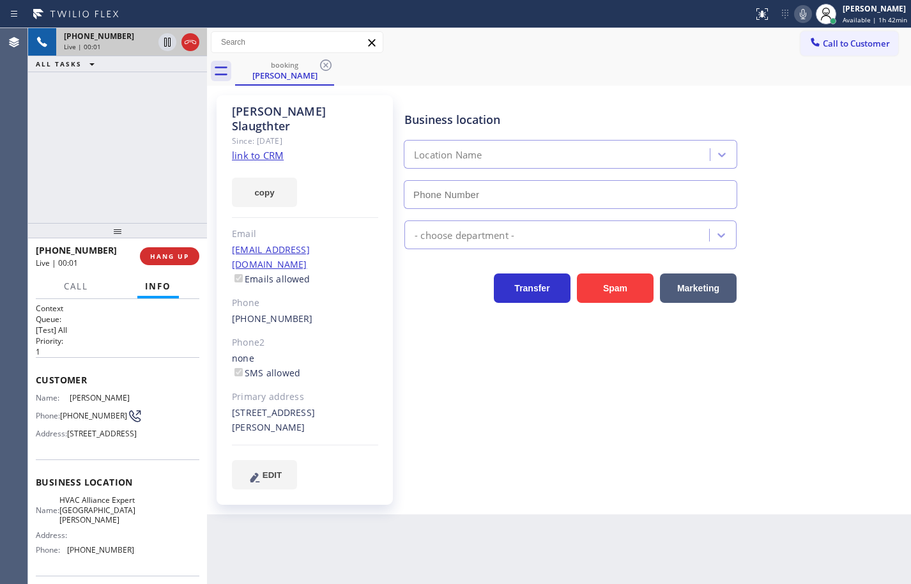
type input "[PHONE_NUMBER]"
click at [265, 149] on link "link to CRM" at bounding box center [258, 155] width 52 height 13
click at [800, 13] on icon at bounding box center [803, 14] width 6 height 10
click at [795, 13] on icon at bounding box center [802, 13] width 15 height 15
click at [800, 11] on icon at bounding box center [802, 13] width 15 height 15
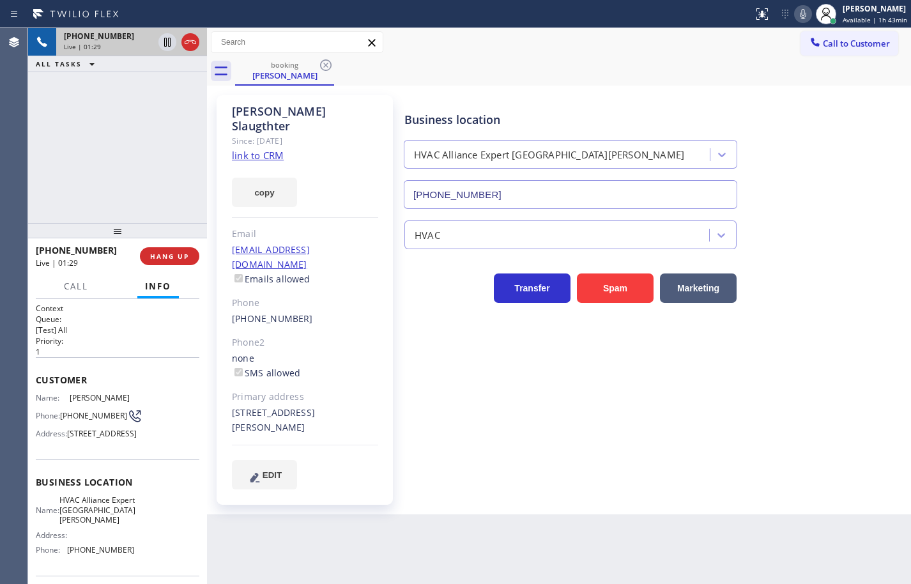
click at [795, 17] on icon at bounding box center [802, 13] width 15 height 15
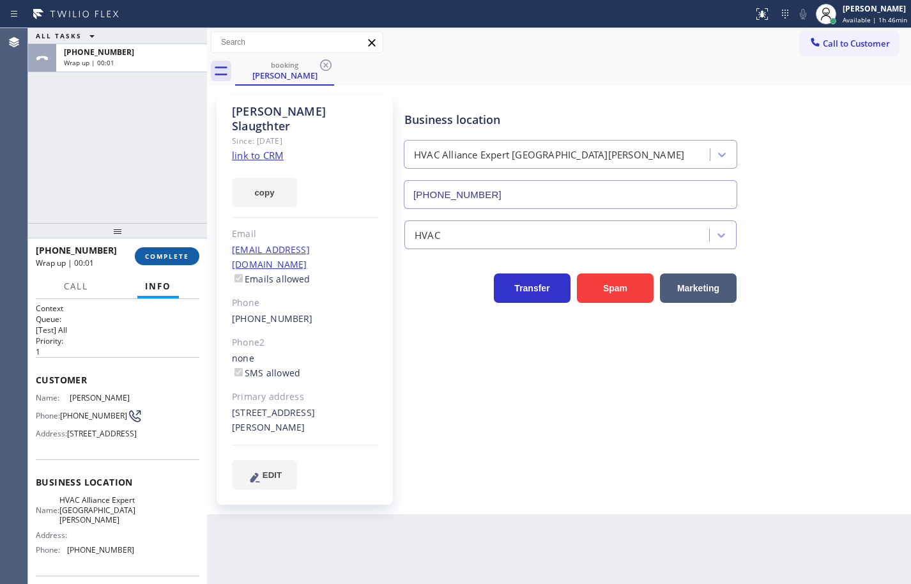
click at [176, 248] on button "COMPLETE" at bounding box center [167, 256] width 65 height 18
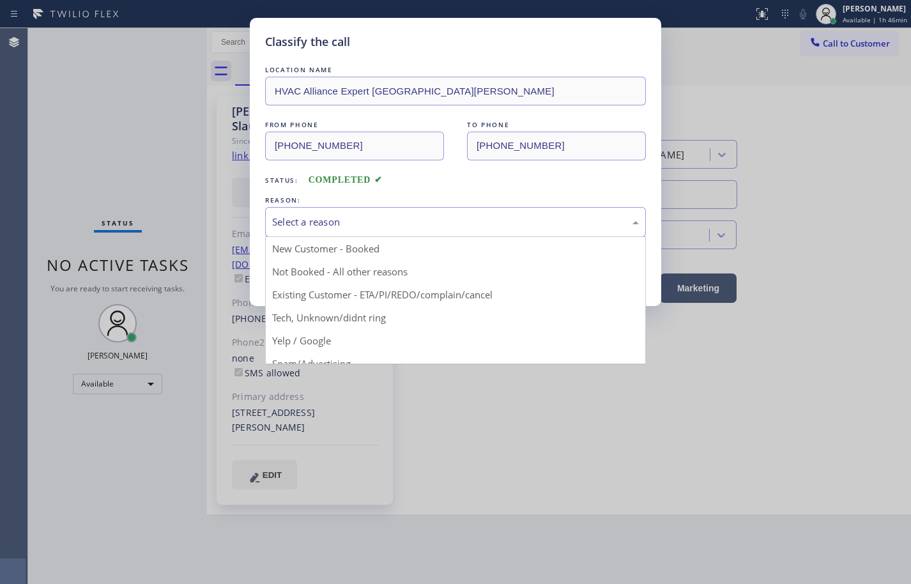
click at [340, 224] on div "Select a reason" at bounding box center [455, 222] width 367 height 15
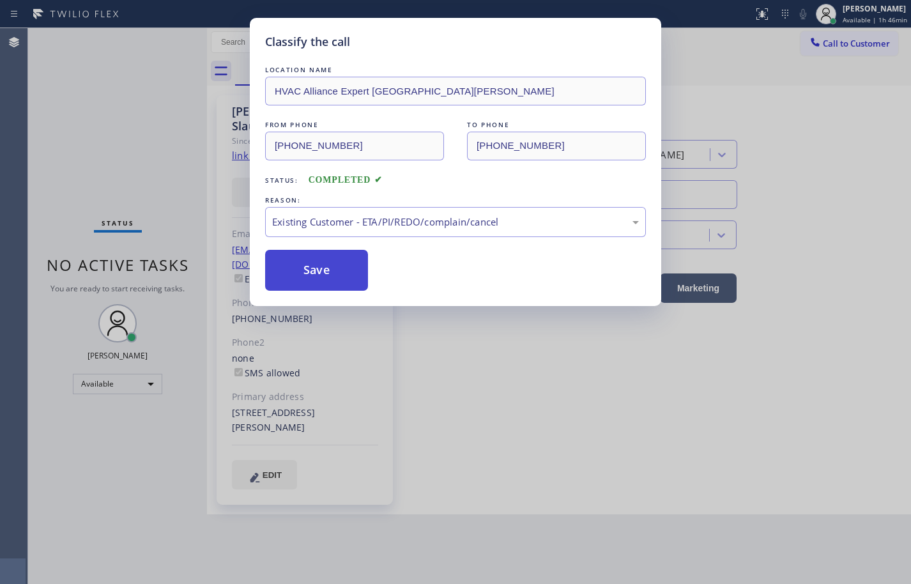
click at [345, 277] on button "Save" at bounding box center [316, 270] width 103 height 41
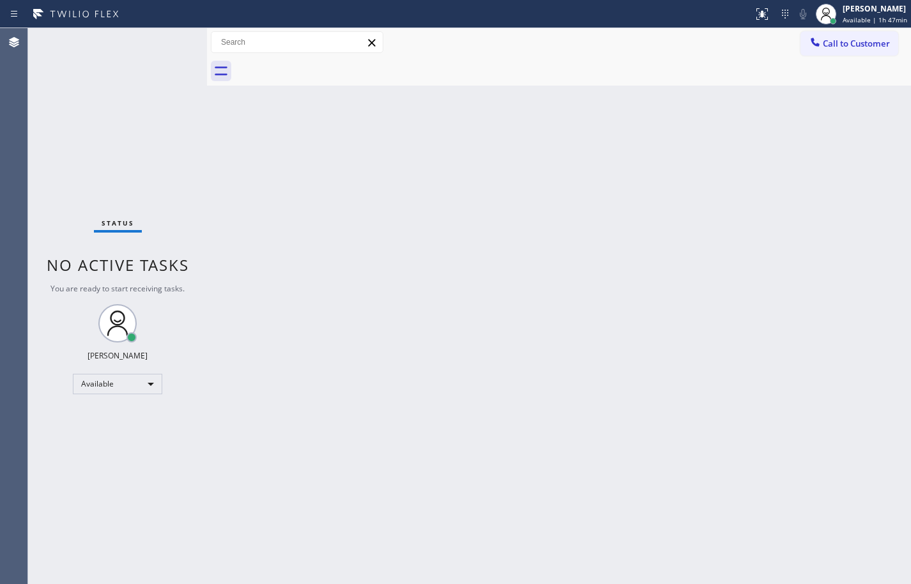
drag, startPoint x: 872, startPoint y: 16, endPoint x: 863, endPoint y: 64, distance: 48.7
click at [872, 16] on span "Available | 1h 47min" at bounding box center [875, 19] width 65 height 9
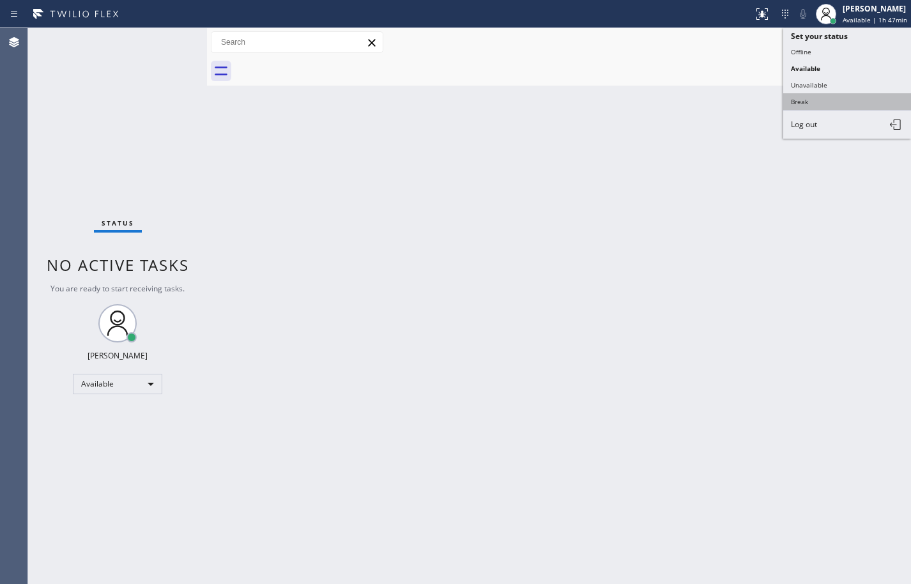
click at [836, 102] on button "Break" at bounding box center [847, 101] width 128 height 17
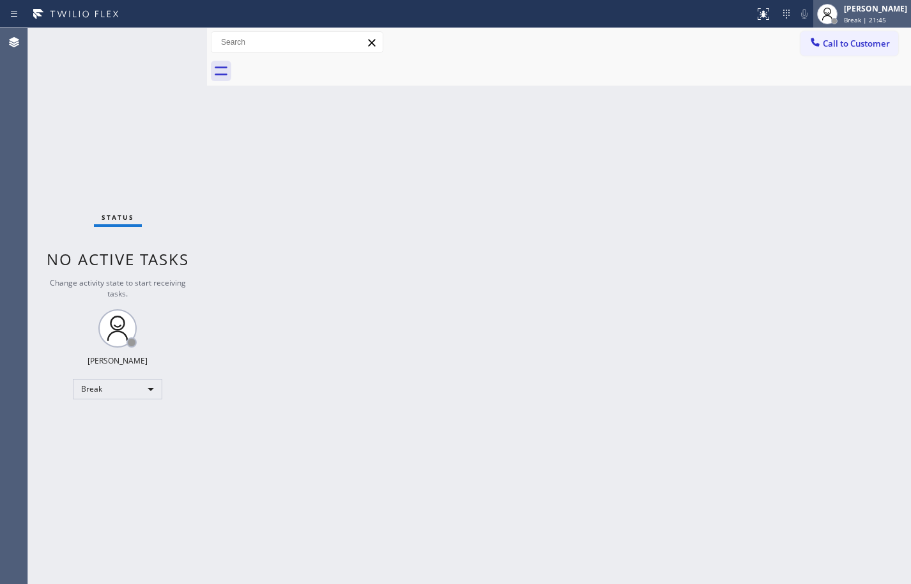
click at [871, 20] on span "Break | 21:45" at bounding box center [865, 19] width 42 height 9
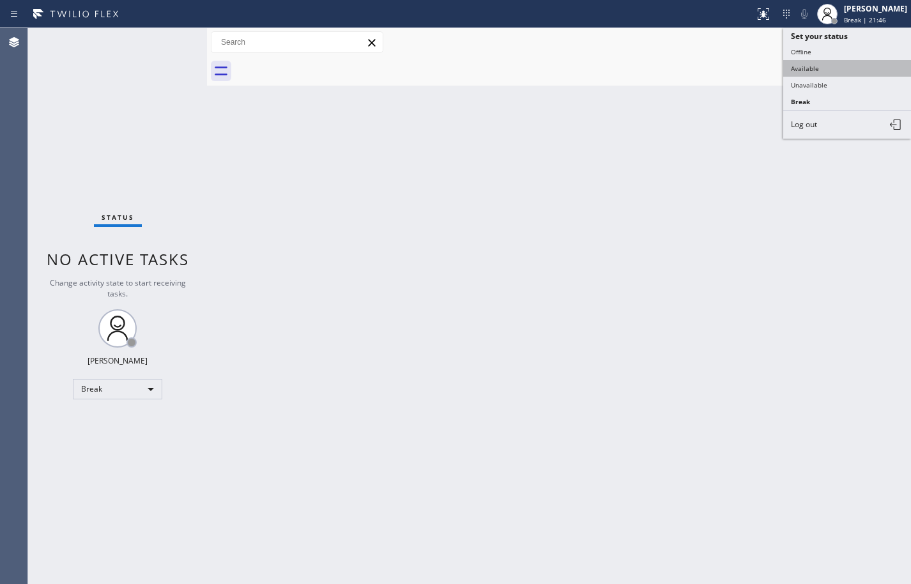
click at [848, 62] on button "Available" at bounding box center [847, 68] width 128 height 17
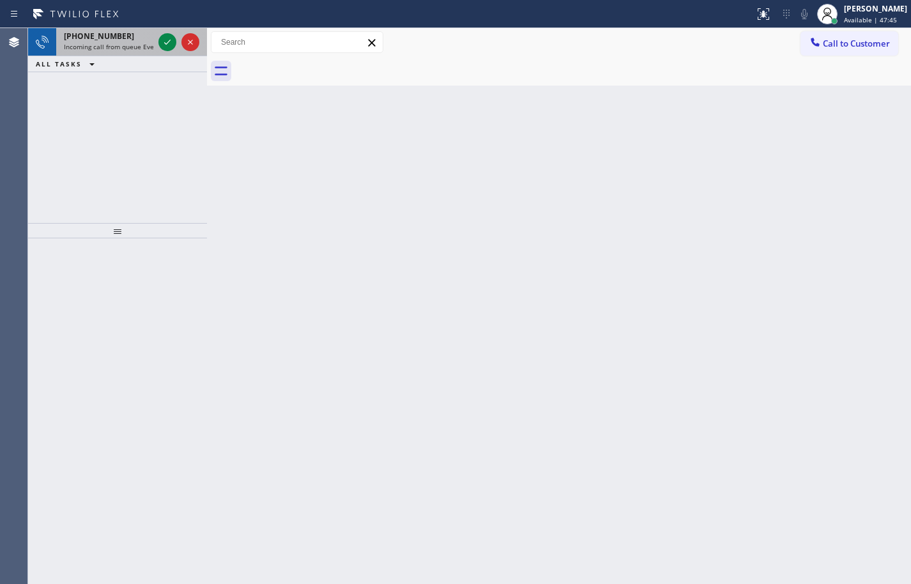
drag, startPoint x: 109, startPoint y: 43, endPoint x: 146, endPoint y: 43, distance: 37.1
click at [109, 43] on span "Incoming call from queue Everybody" at bounding box center [119, 46] width 111 height 9
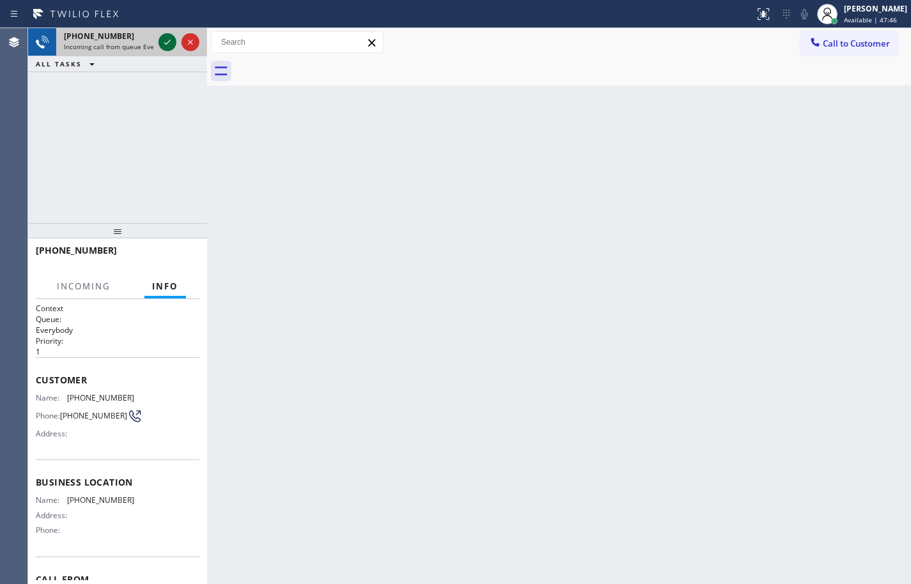
click at [172, 43] on icon at bounding box center [167, 41] width 15 height 15
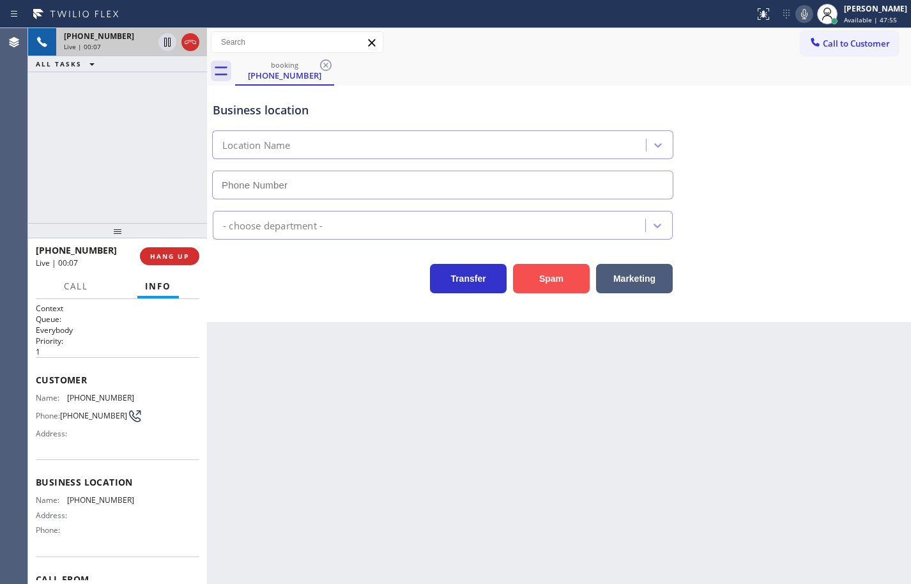
click at [553, 282] on button "Spam" at bounding box center [551, 278] width 77 height 29
